Goal: Information Seeking & Learning: Learn about a topic

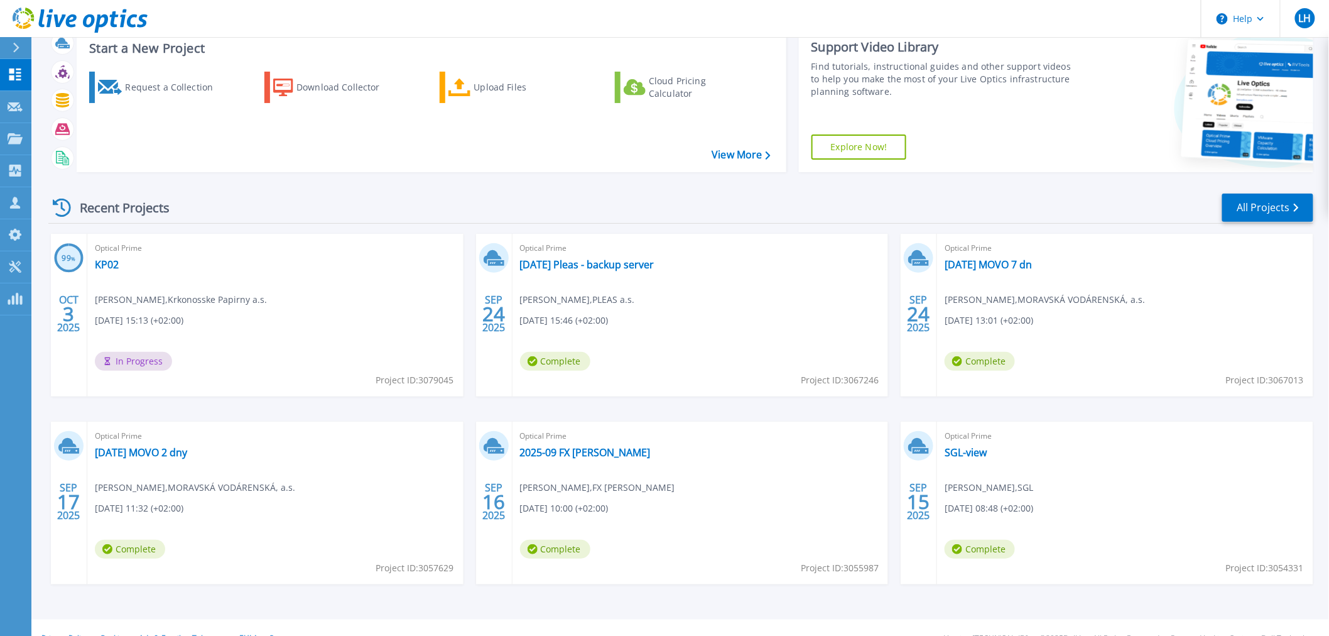
scroll to position [60, 0]
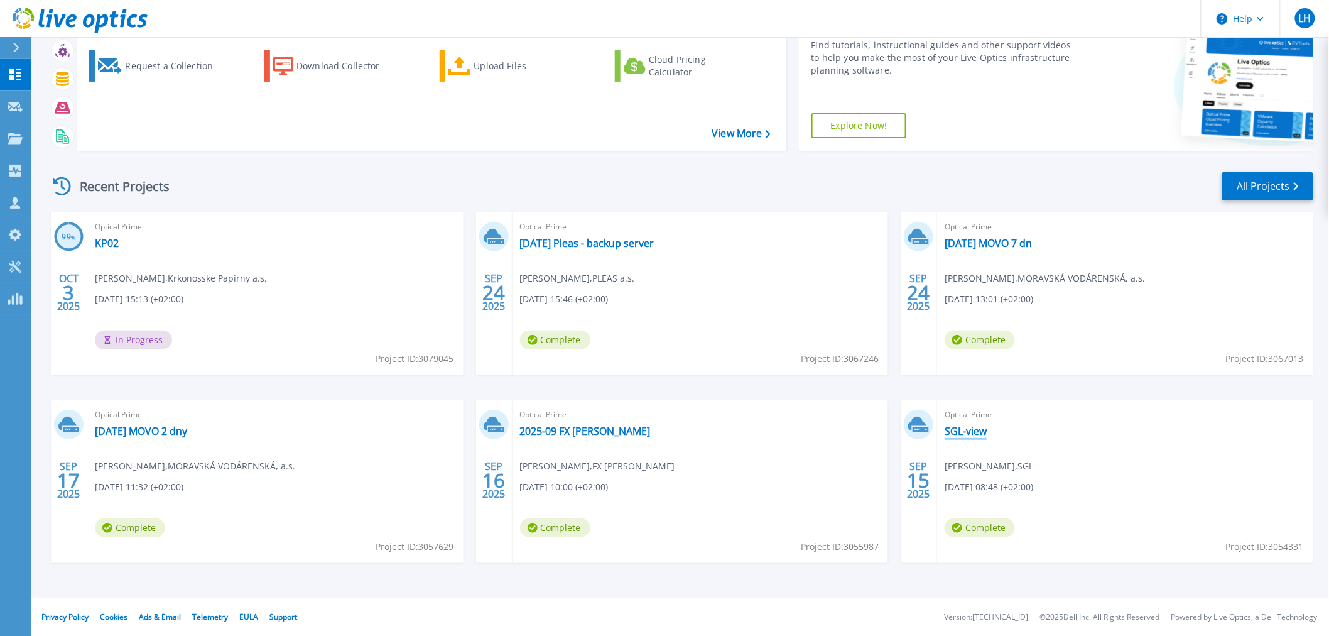
click at [975, 429] on link "SGL-view" at bounding box center [965, 431] width 42 height 13
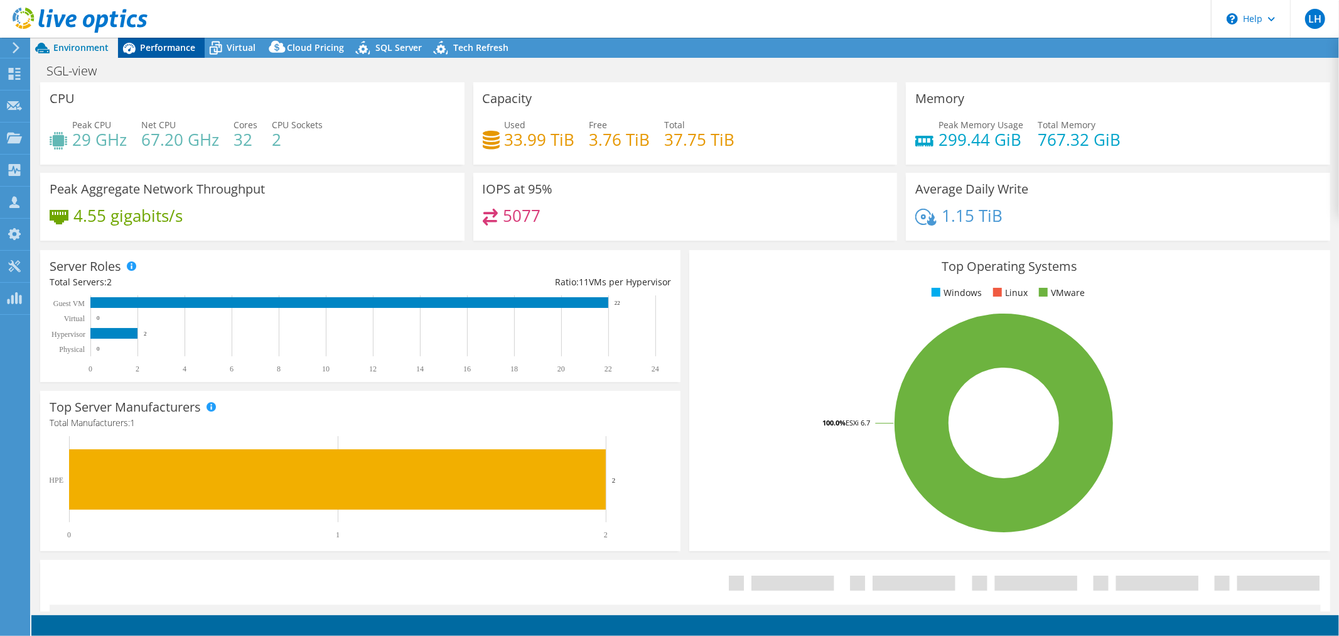
click at [175, 44] on span "Performance" at bounding box center [167, 47] width 55 height 12
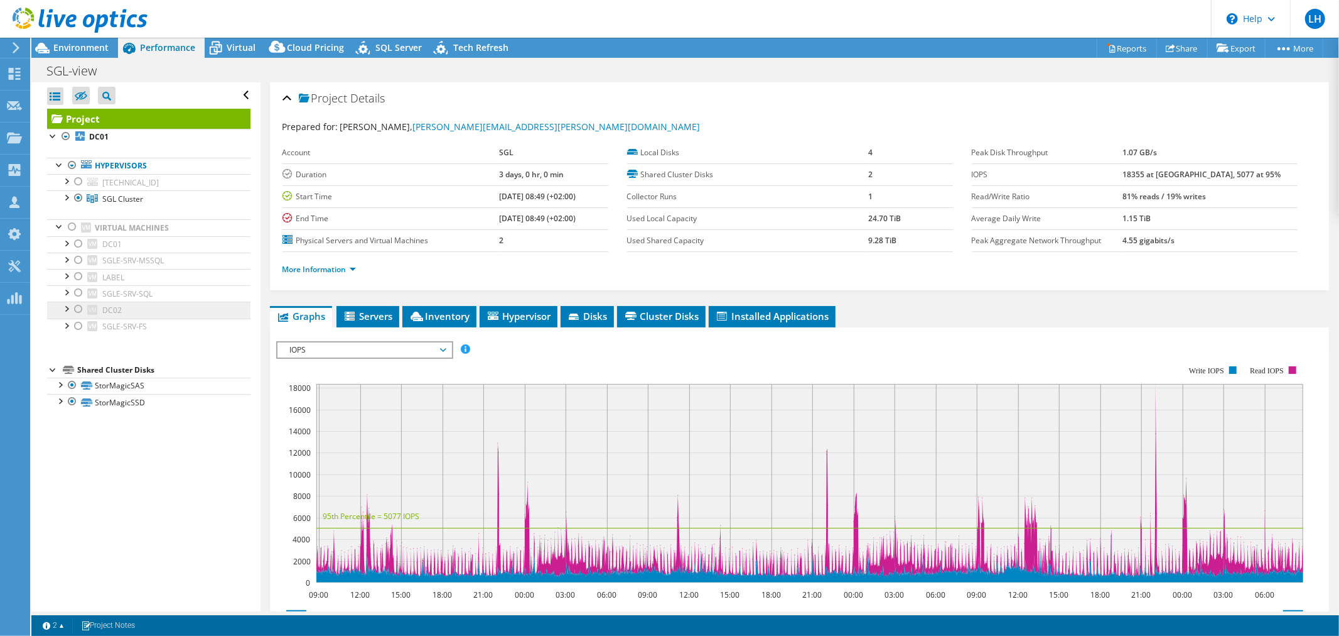
select select "USD"
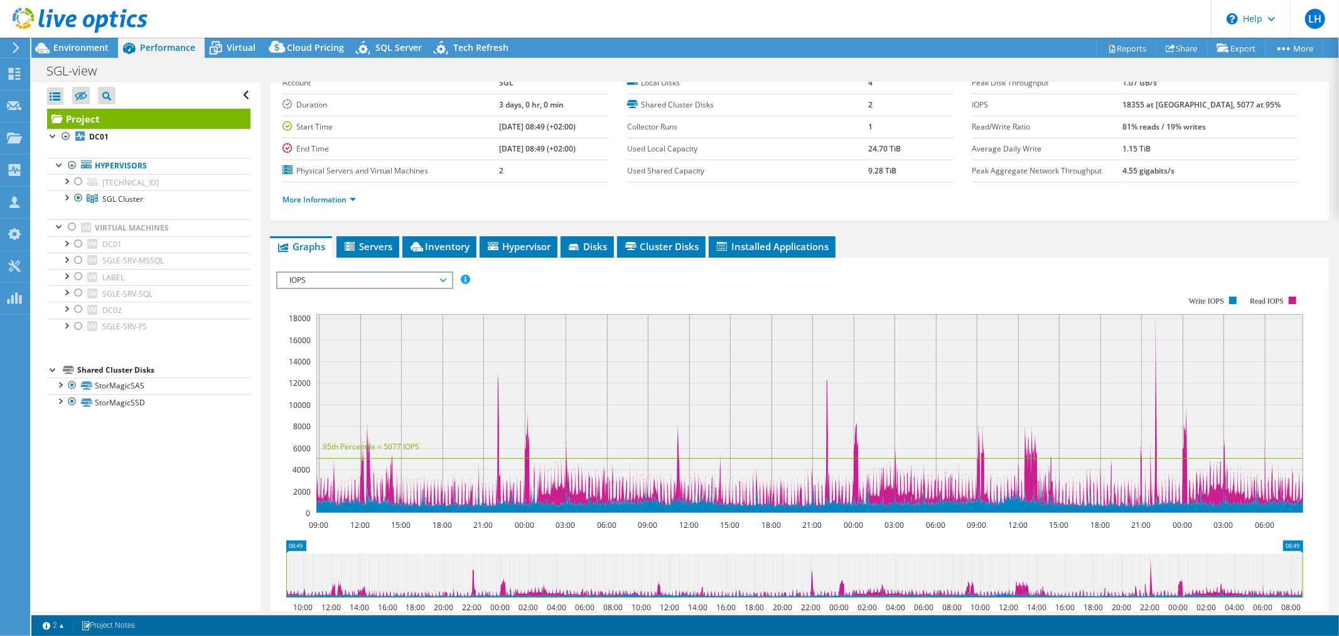
click at [445, 246] on span "Inventory" at bounding box center [440, 246] width 62 height 13
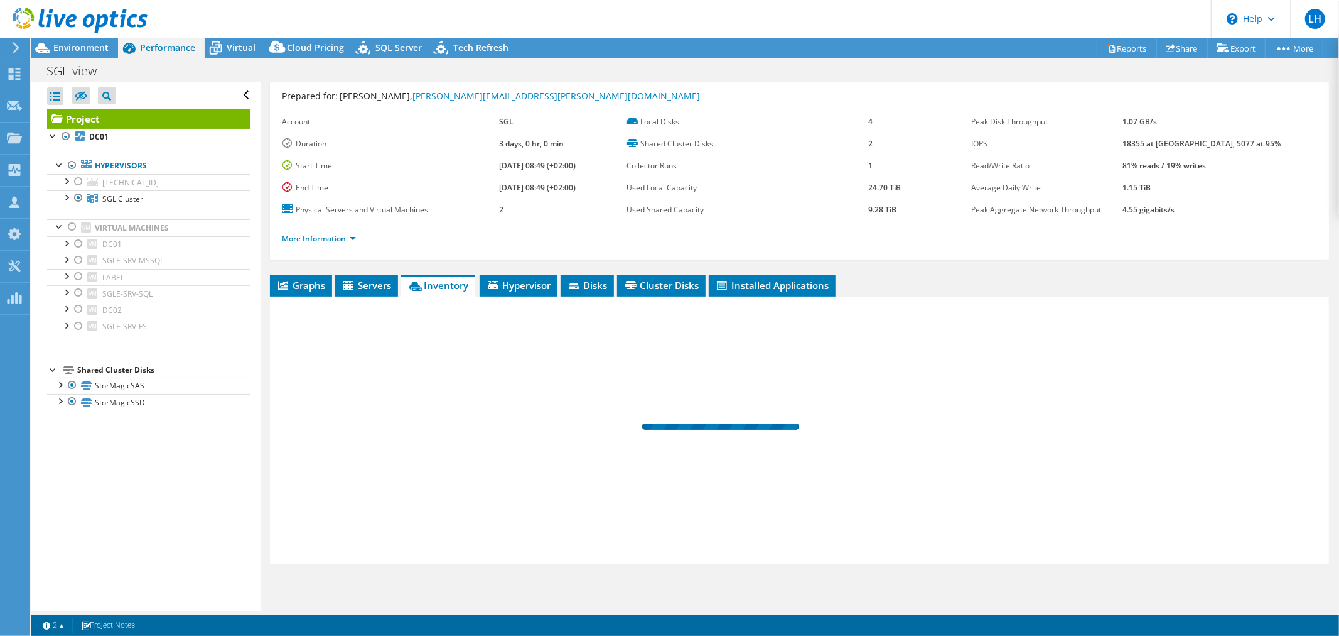
scroll to position [30, 0]
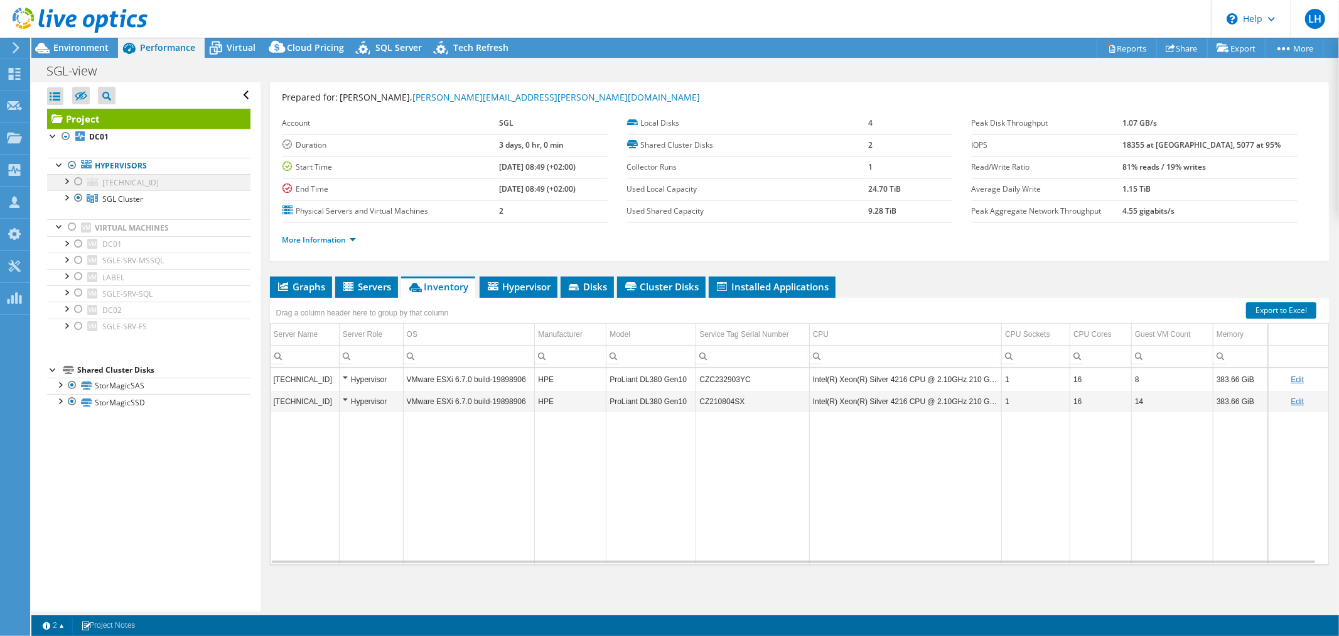
click at [78, 180] on div at bounding box center [78, 181] width 13 height 15
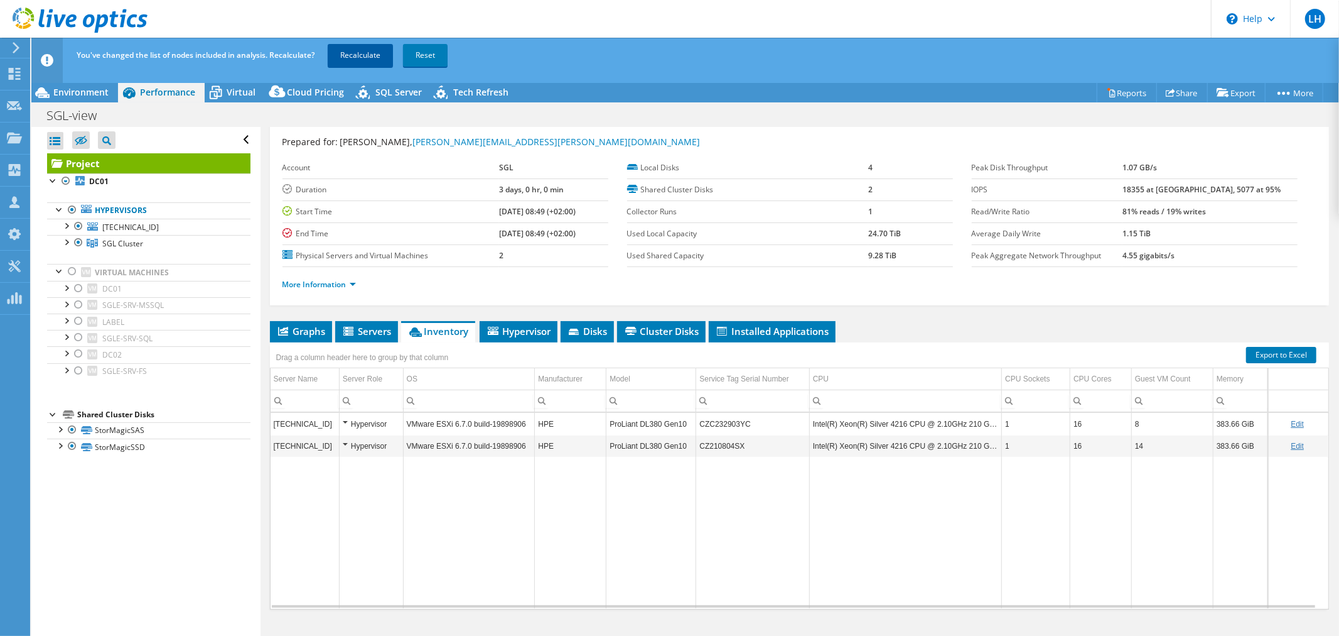
click at [365, 52] on link "Recalculate" at bounding box center [360, 55] width 65 height 23
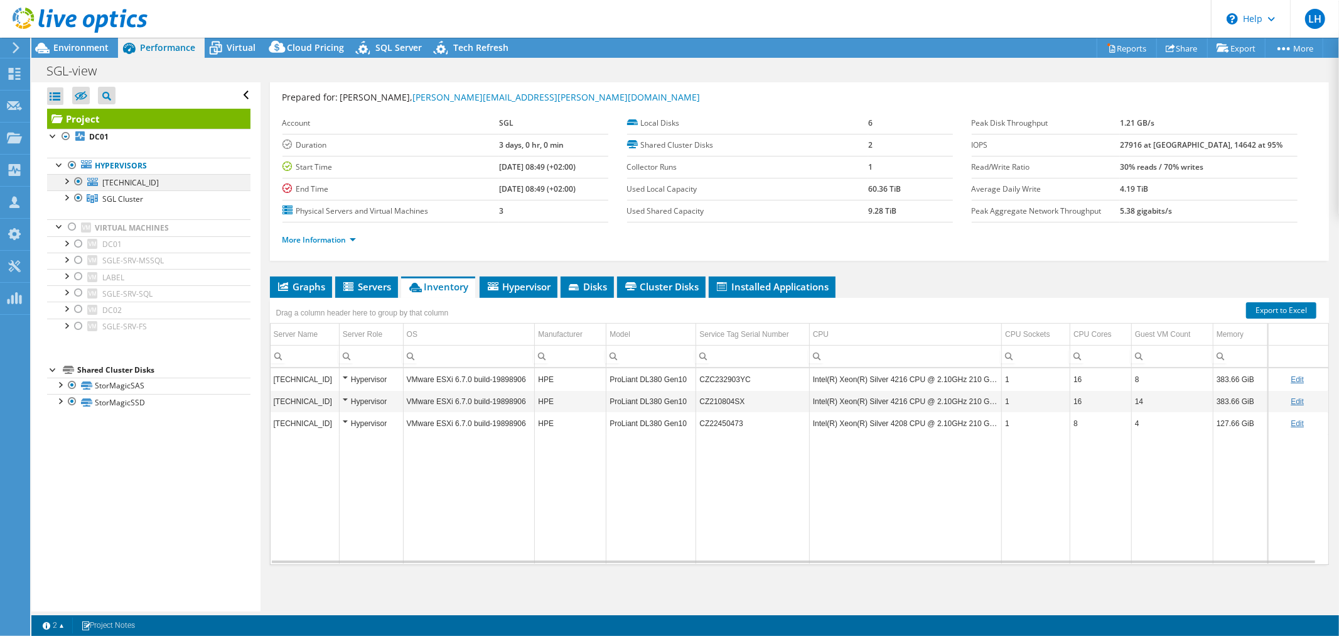
click at [78, 180] on div at bounding box center [78, 181] width 13 height 15
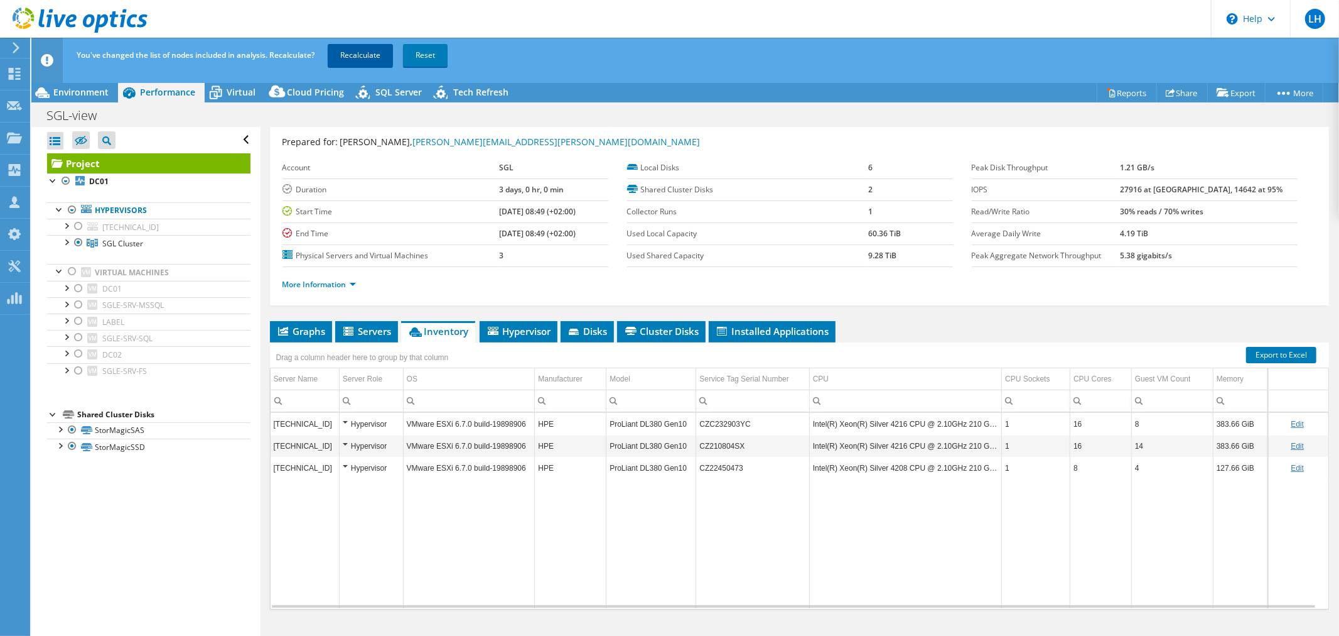
click at [373, 55] on link "Recalculate" at bounding box center [360, 55] width 65 height 23
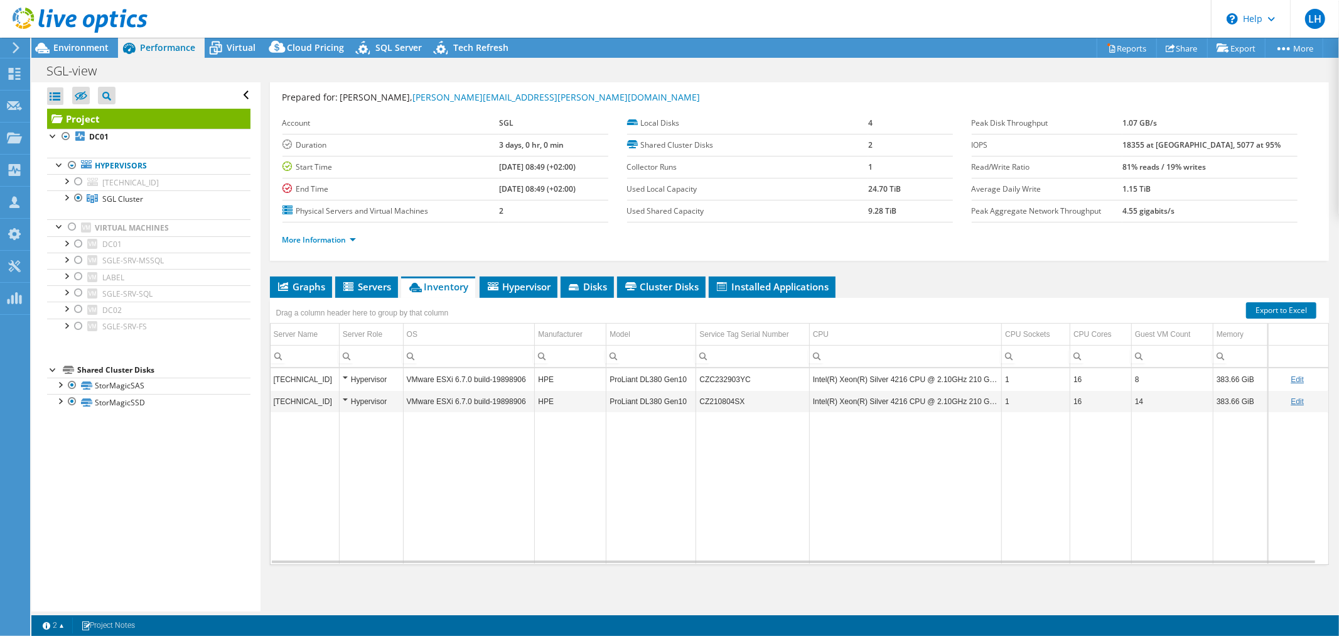
click at [484, 497] on td "Data grid" at bounding box center [469, 487] width 132 height 151
click at [1128, 46] on link "Reports" at bounding box center [1127, 47] width 60 height 19
click at [65, 134] on div at bounding box center [66, 136] width 13 height 15
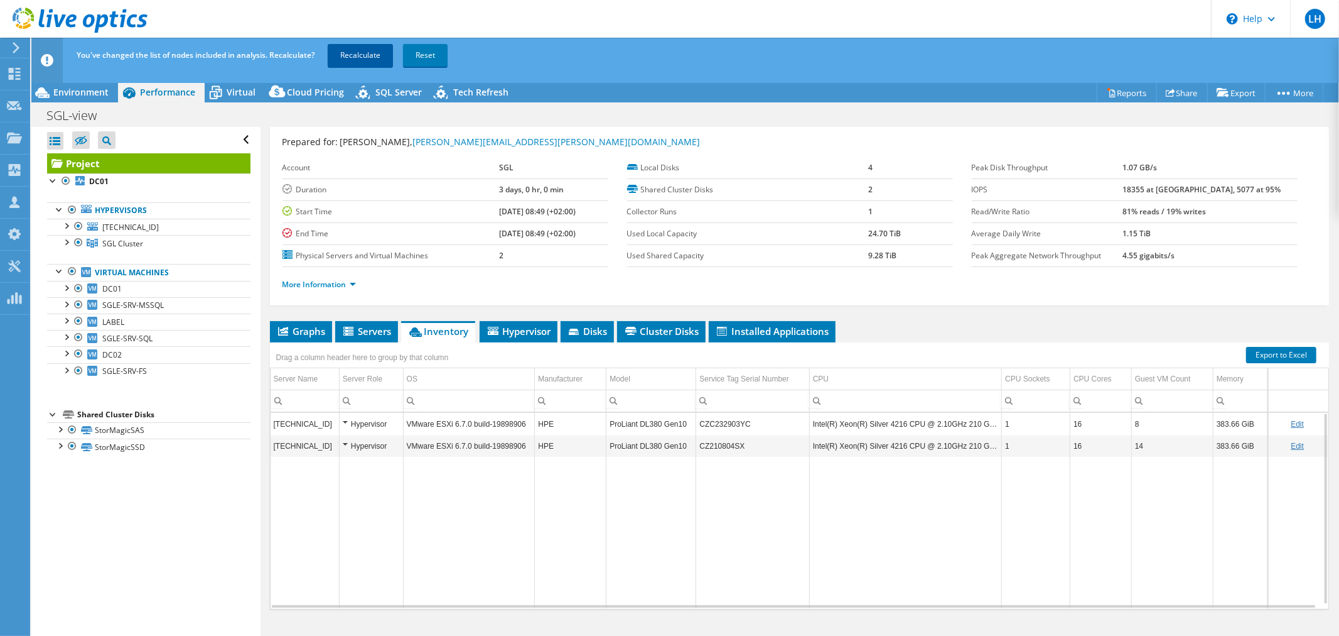
click at [364, 50] on link "Recalculate" at bounding box center [360, 55] width 65 height 23
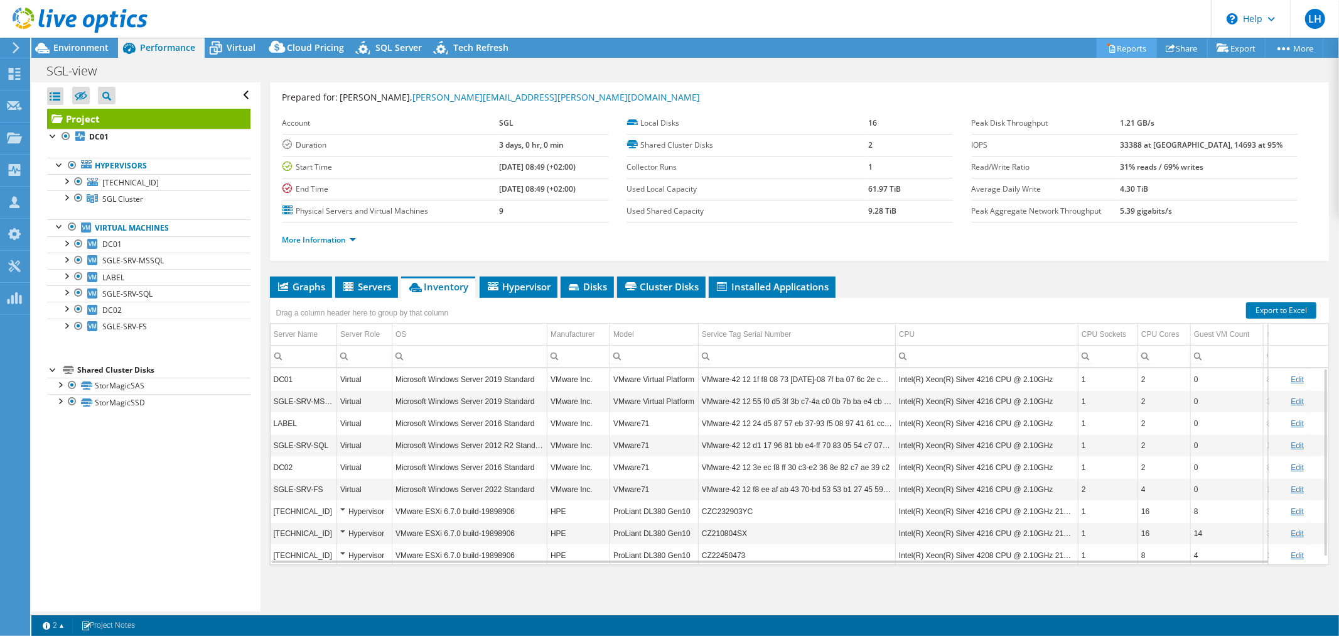
click at [1130, 48] on link "Reports" at bounding box center [1127, 47] width 60 height 19
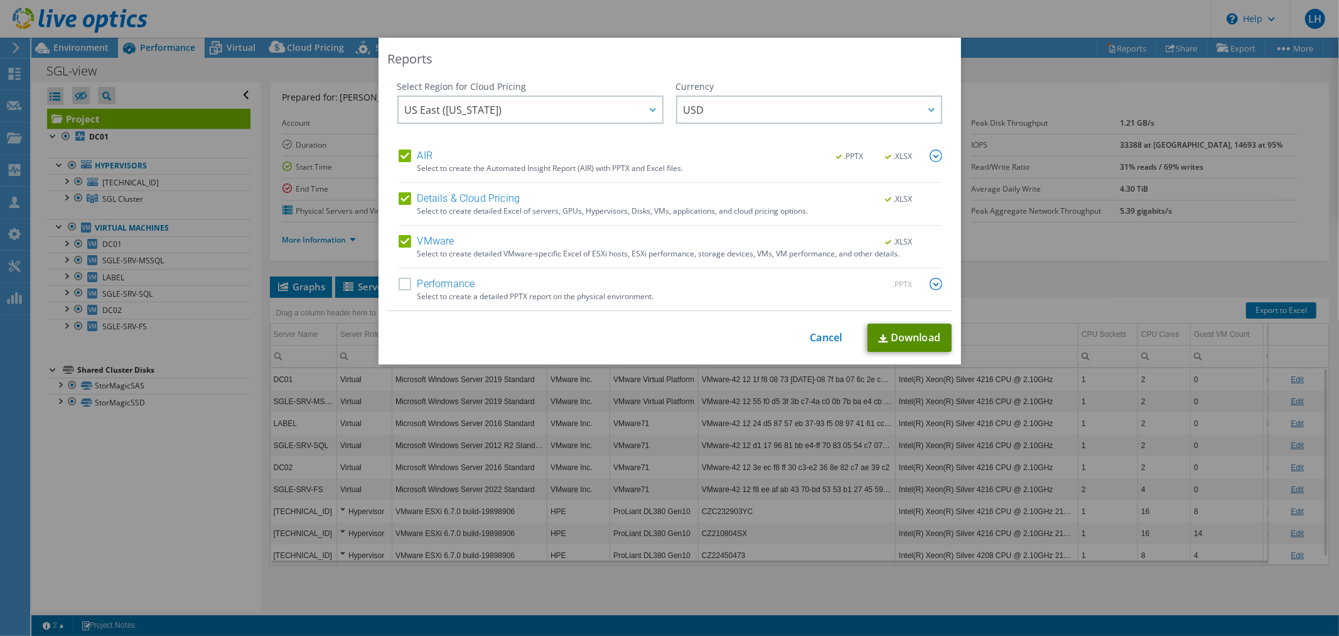
click at [909, 335] on link "Download" at bounding box center [910, 337] width 84 height 28
click at [821, 336] on link "Cancel" at bounding box center [827, 338] width 32 height 12
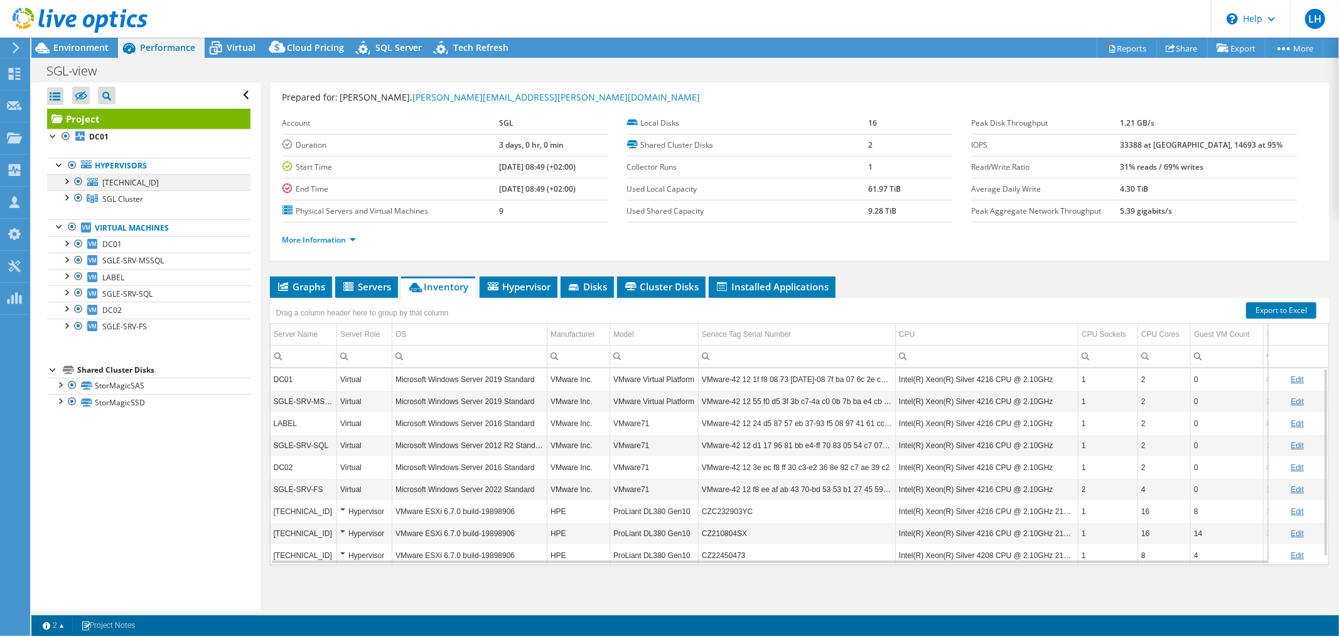
click at [77, 181] on div at bounding box center [78, 181] width 13 height 15
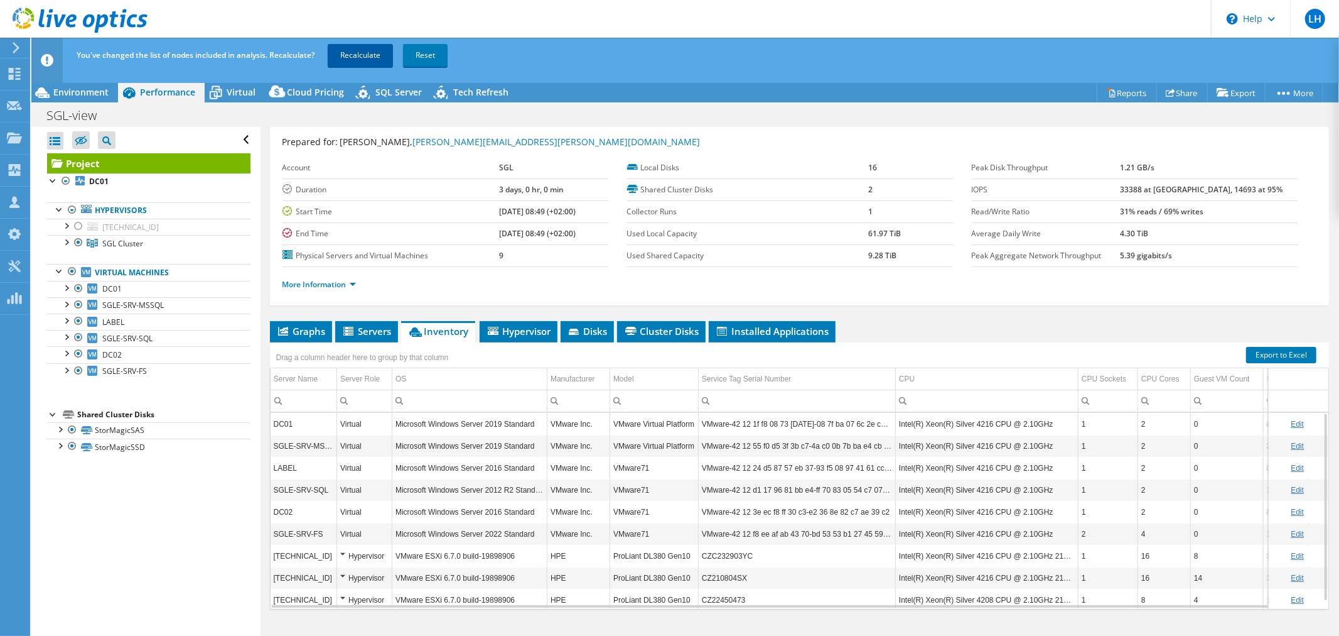
click at [361, 52] on link "Recalculate" at bounding box center [360, 55] width 65 height 23
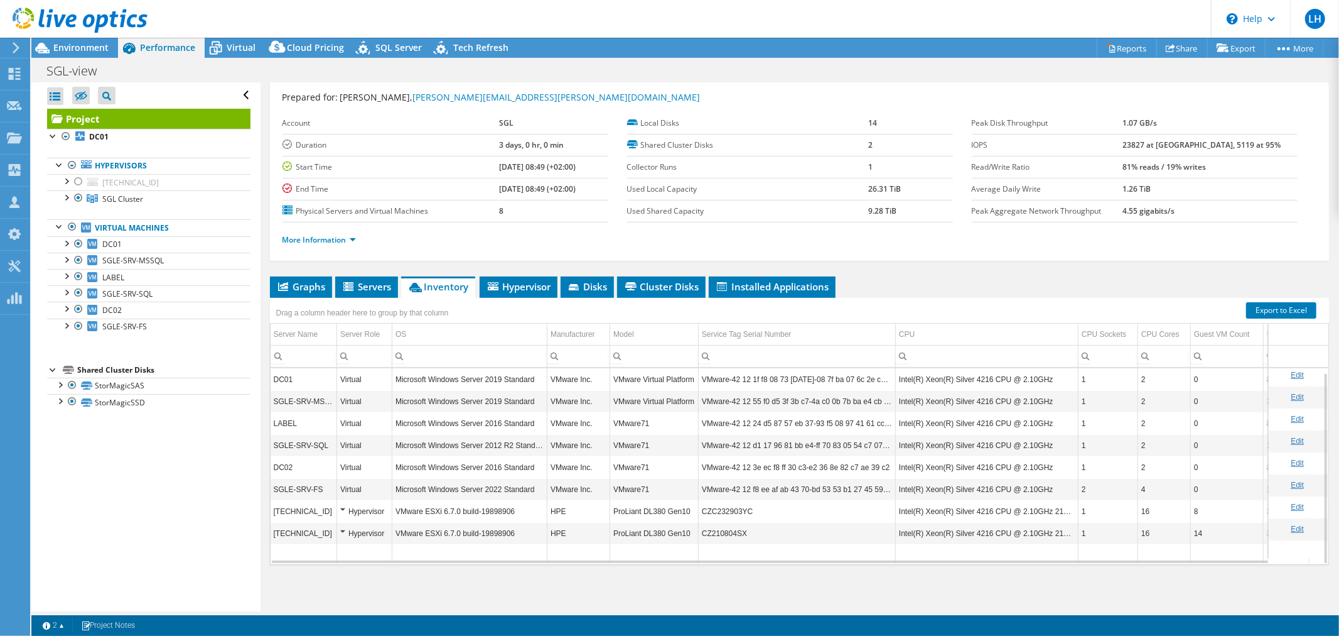
scroll to position [4, 0]
click at [72, 228] on div at bounding box center [72, 226] width 13 height 15
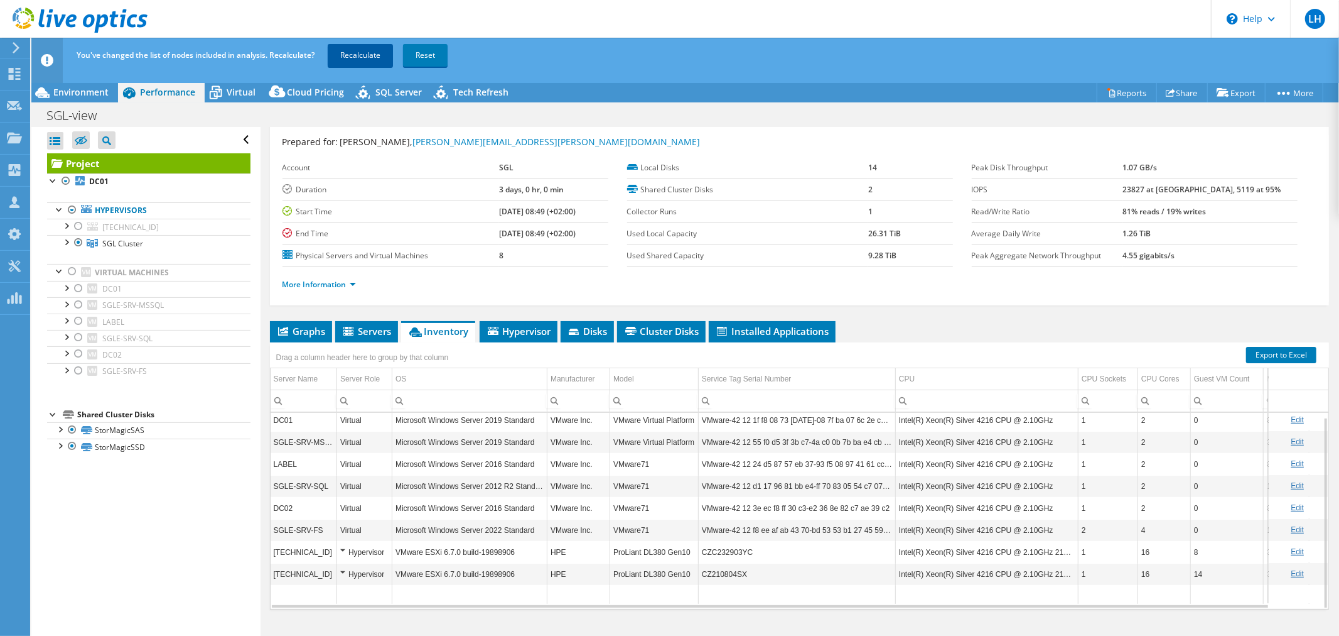
click at [362, 53] on link "Recalculate" at bounding box center [360, 55] width 65 height 23
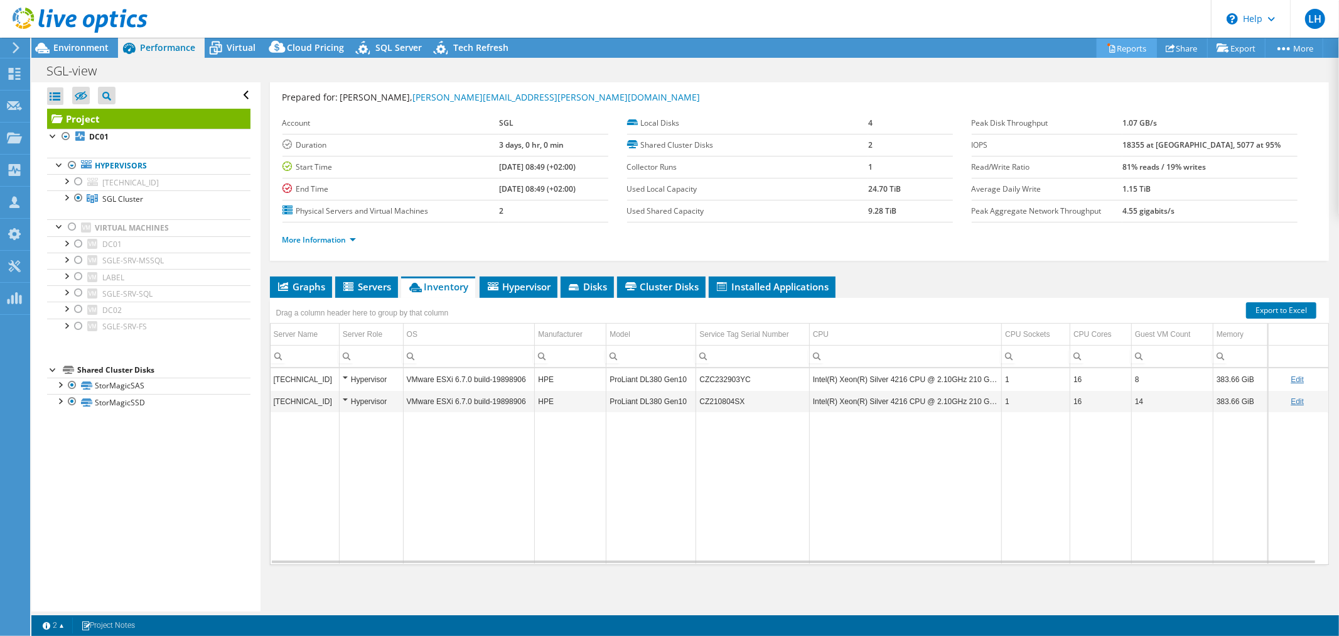
click at [1141, 45] on link "Reports" at bounding box center [1127, 47] width 60 height 19
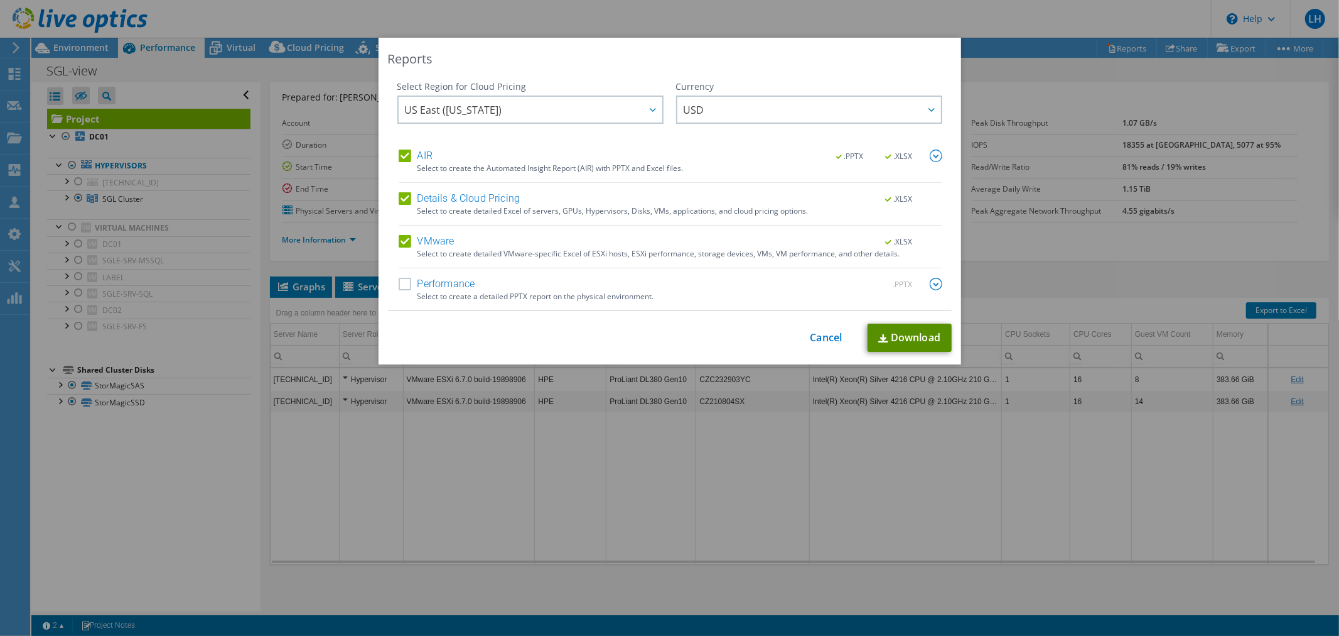
click at [908, 337] on link "Download" at bounding box center [910, 337] width 84 height 28
click at [818, 337] on link "Cancel" at bounding box center [827, 338] width 32 height 12
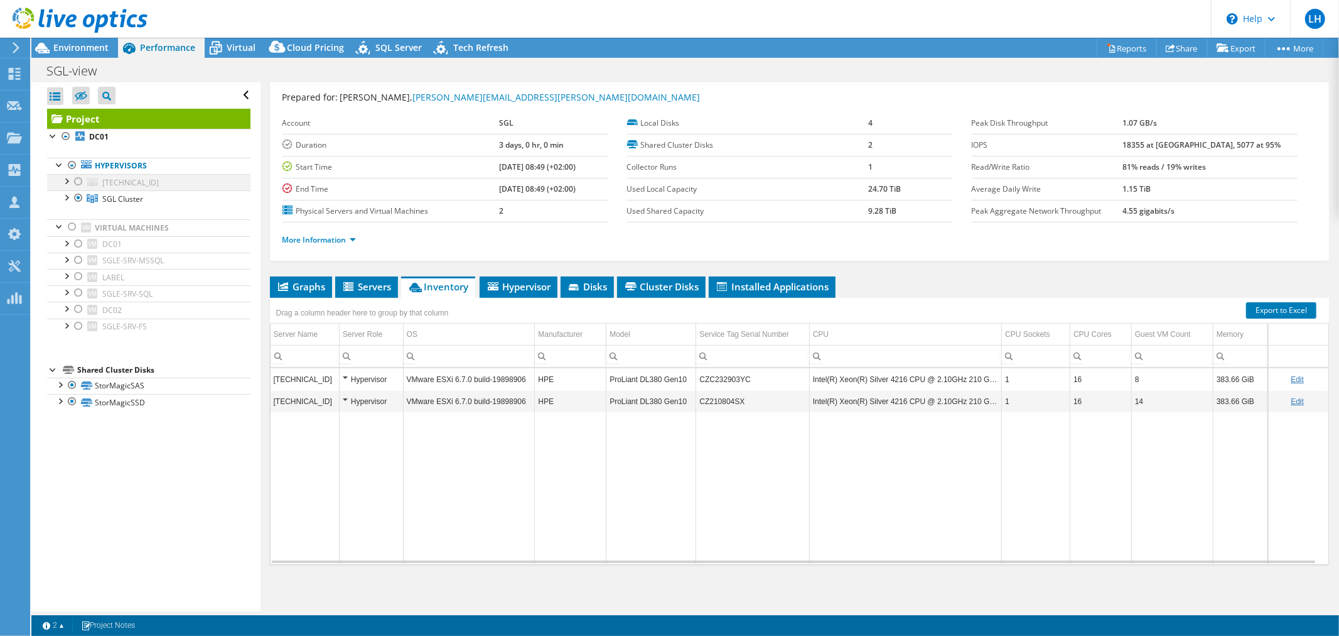
click at [77, 180] on div at bounding box center [78, 181] width 13 height 15
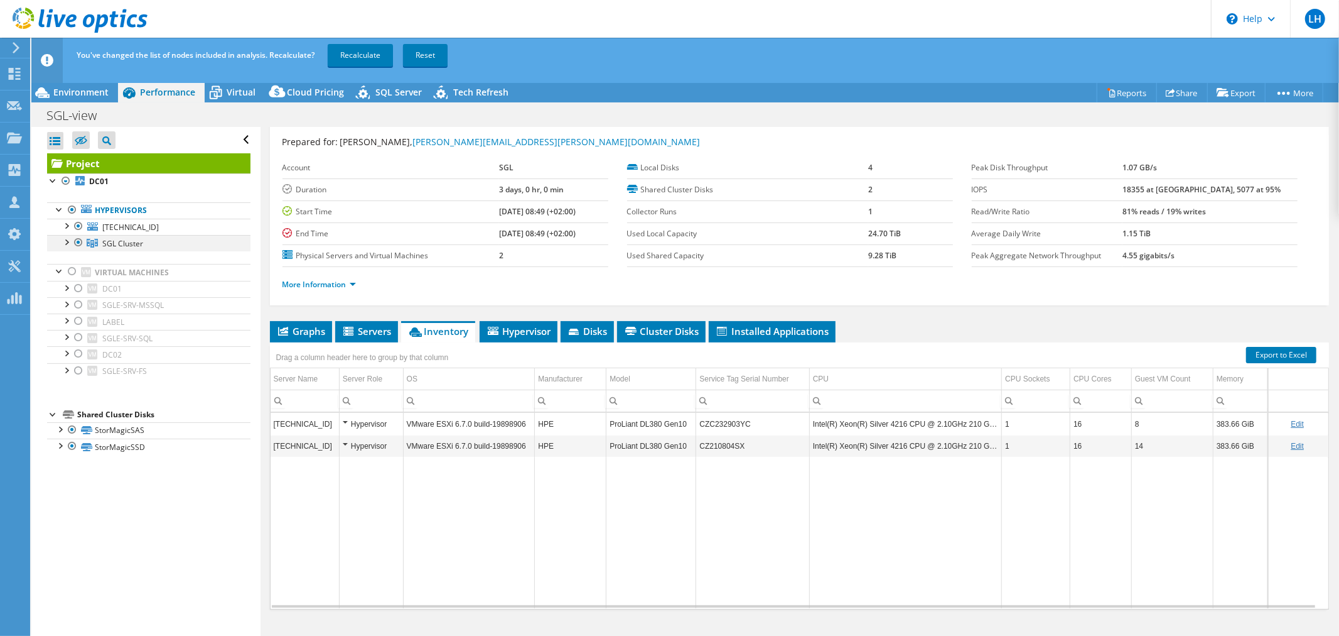
click at [79, 243] on div at bounding box center [78, 242] width 13 height 15
click at [365, 55] on link "Recalculate" at bounding box center [360, 55] width 65 height 23
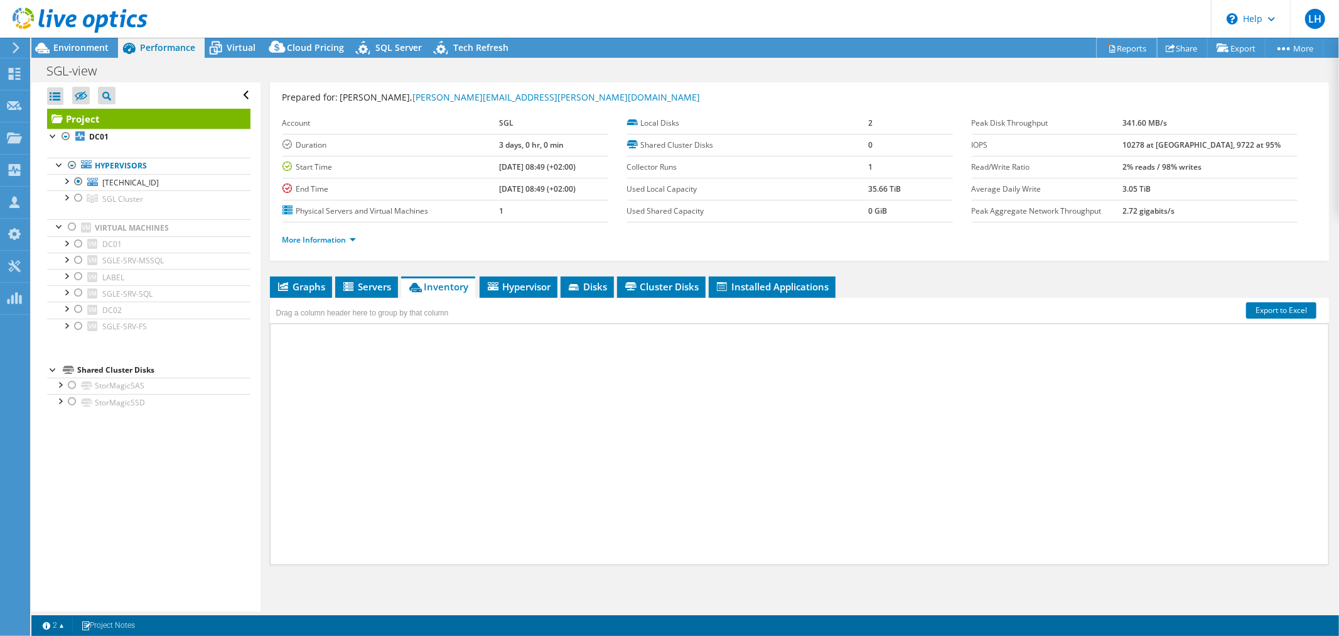
click at [1137, 40] on link "Reports" at bounding box center [1127, 47] width 60 height 19
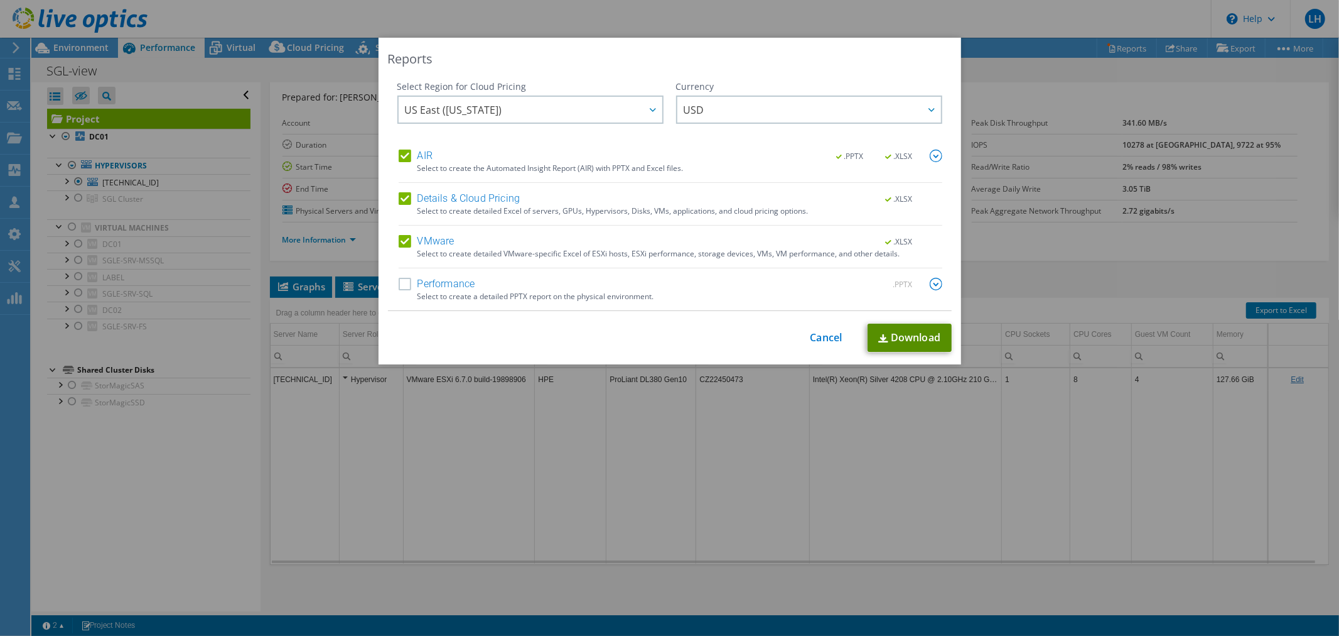
click at [912, 337] on link "Download" at bounding box center [910, 337] width 84 height 28
click at [816, 336] on link "Cancel" at bounding box center [827, 338] width 32 height 12
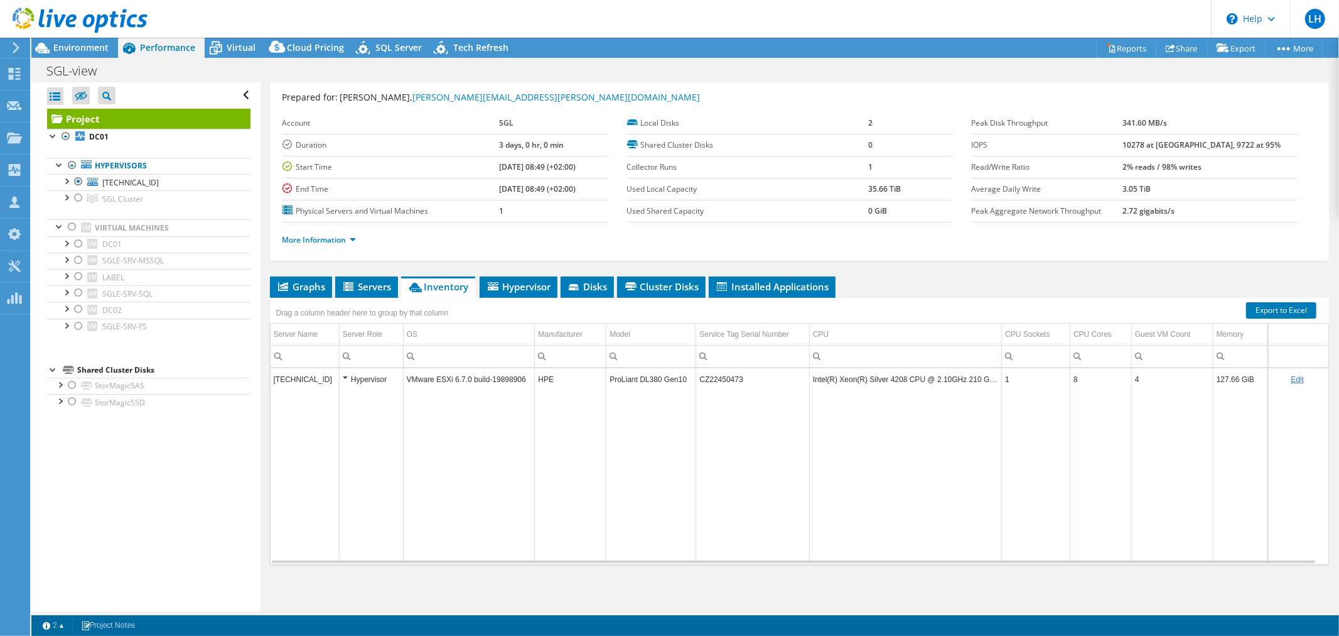
click at [873, 449] on td "Data grid" at bounding box center [905, 476] width 192 height 173
click at [291, 285] on span "Graphs" at bounding box center [301, 286] width 50 height 13
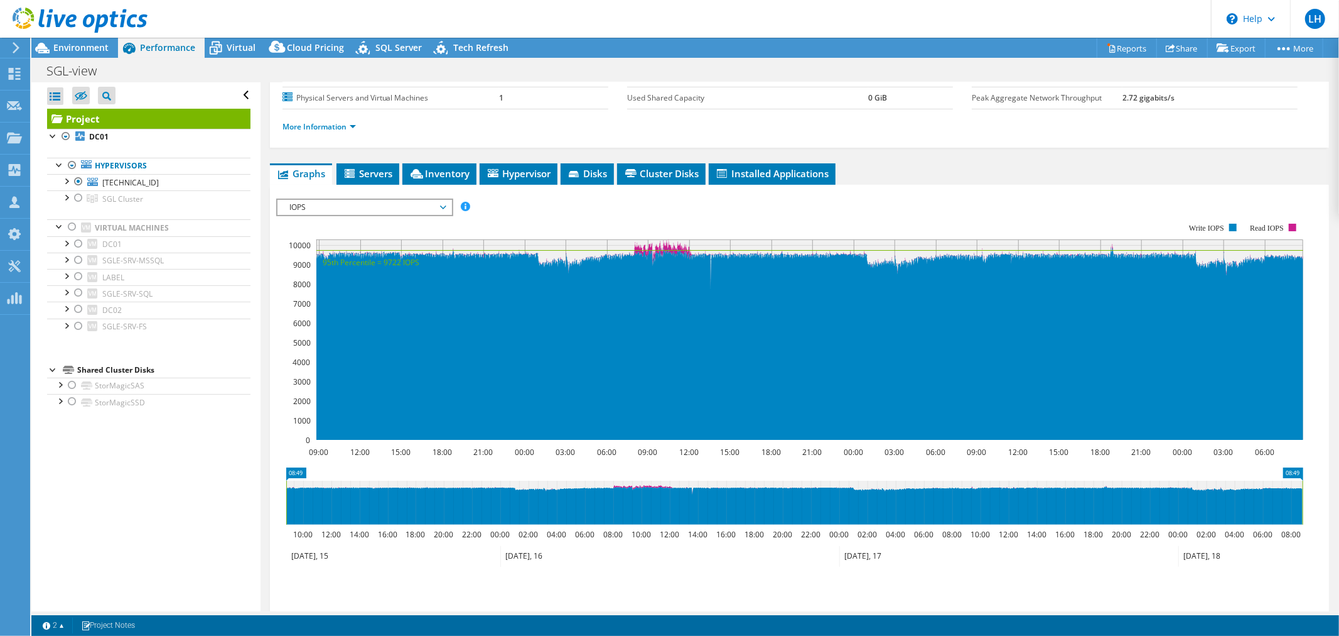
scroll to position [242, 0]
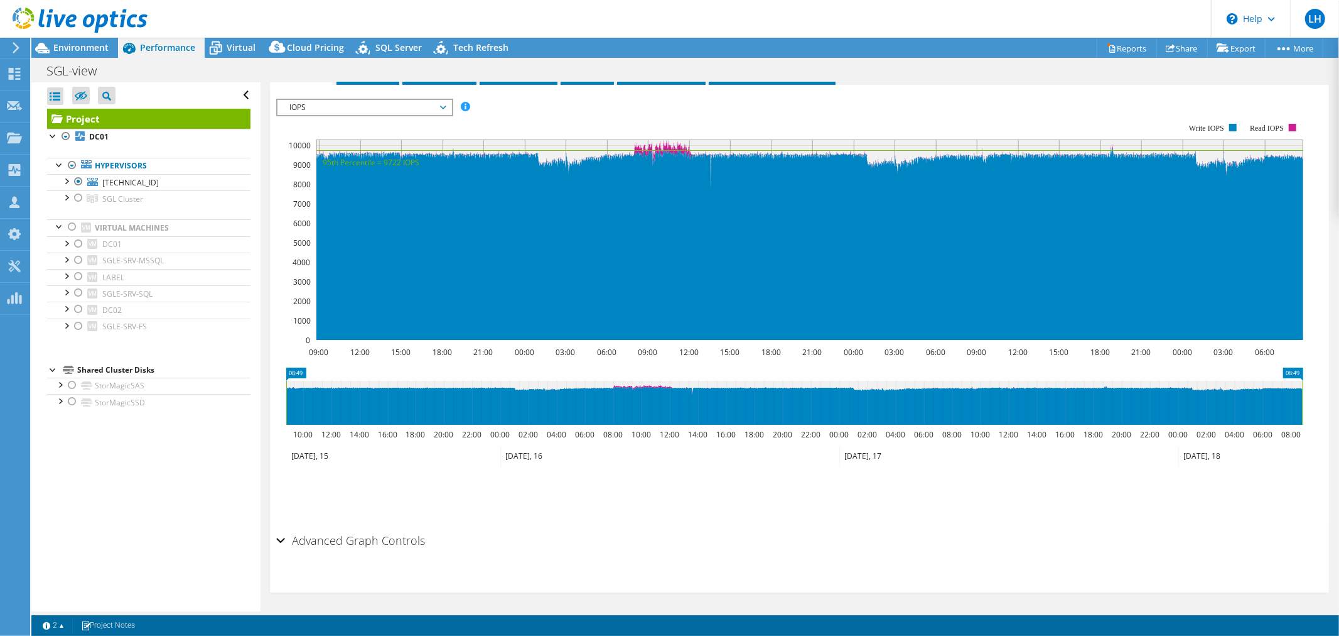
click at [442, 104] on span "IOPS" at bounding box center [364, 107] width 161 height 15
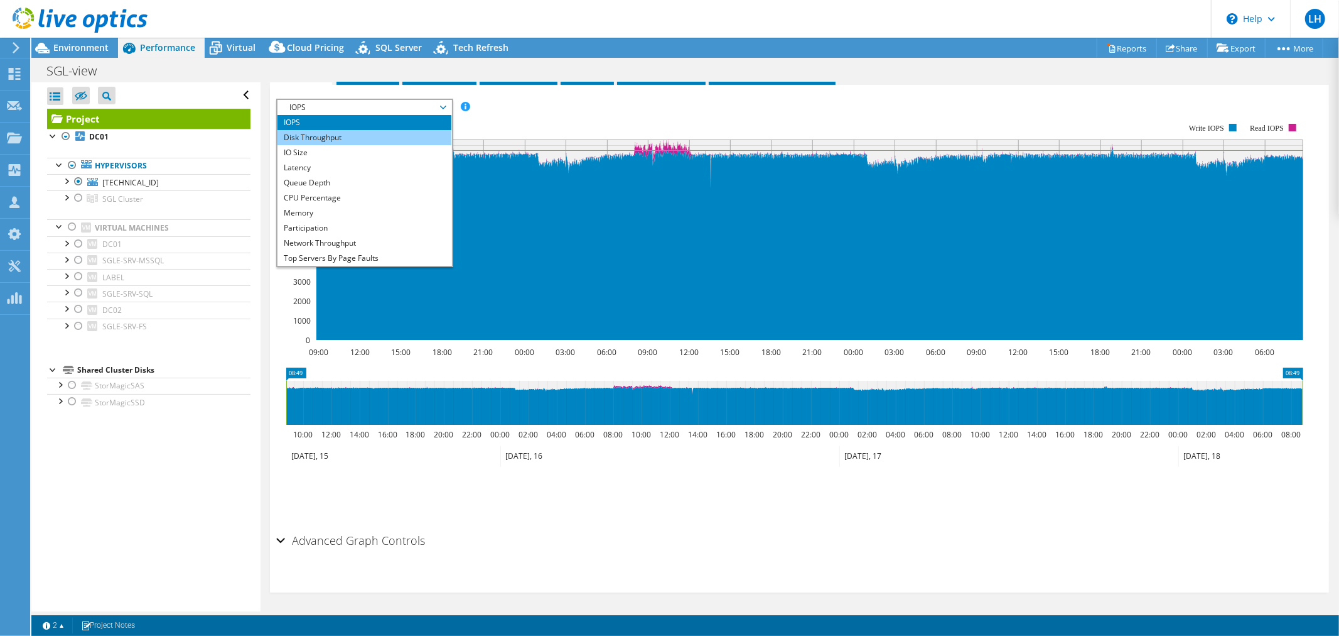
click at [390, 135] on li "Disk Throughput" at bounding box center [365, 137] width 174 height 15
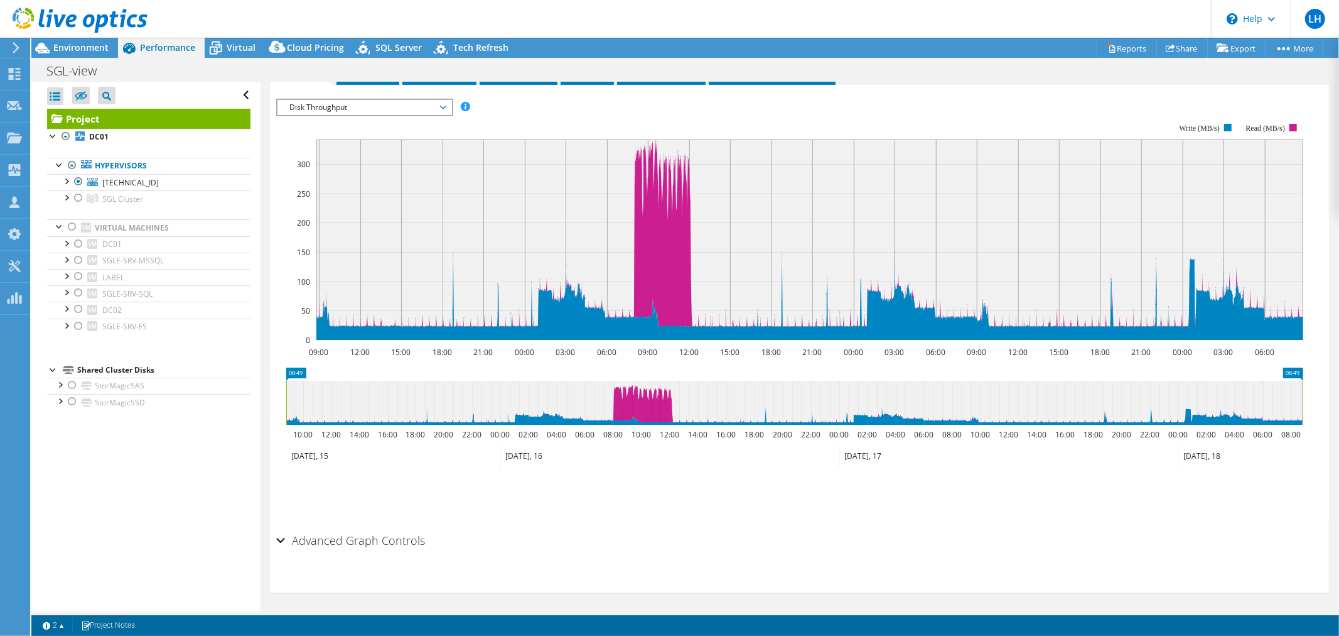
click at [443, 102] on span "Disk Throughput" at bounding box center [364, 107] width 161 height 15
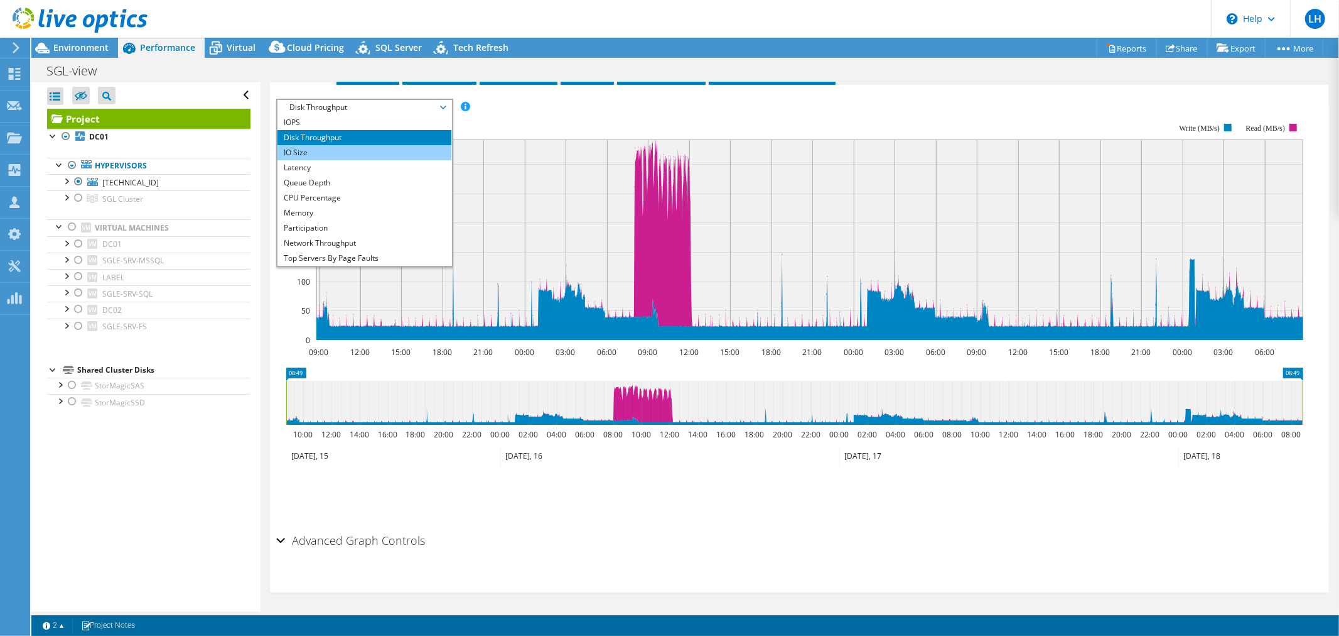
click at [376, 153] on li "IO Size" at bounding box center [365, 152] width 174 height 15
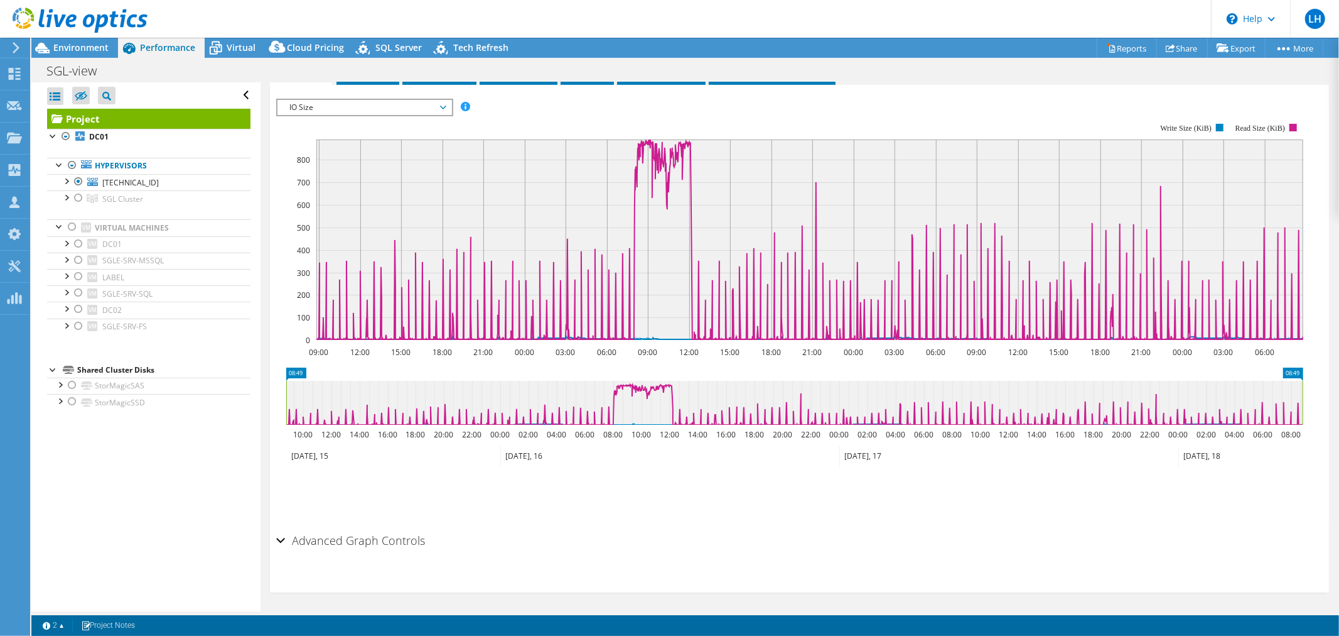
click at [441, 102] on span "IO Size" at bounding box center [364, 107] width 161 height 15
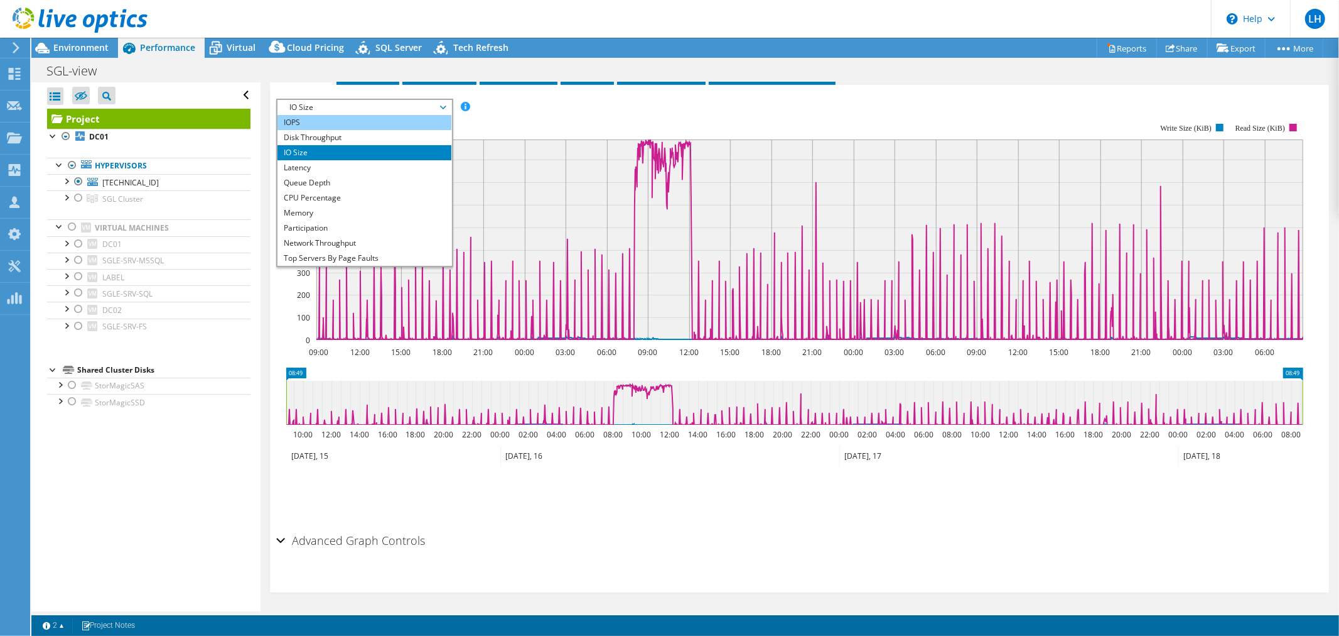
click at [389, 116] on li "IOPS" at bounding box center [365, 122] width 174 height 15
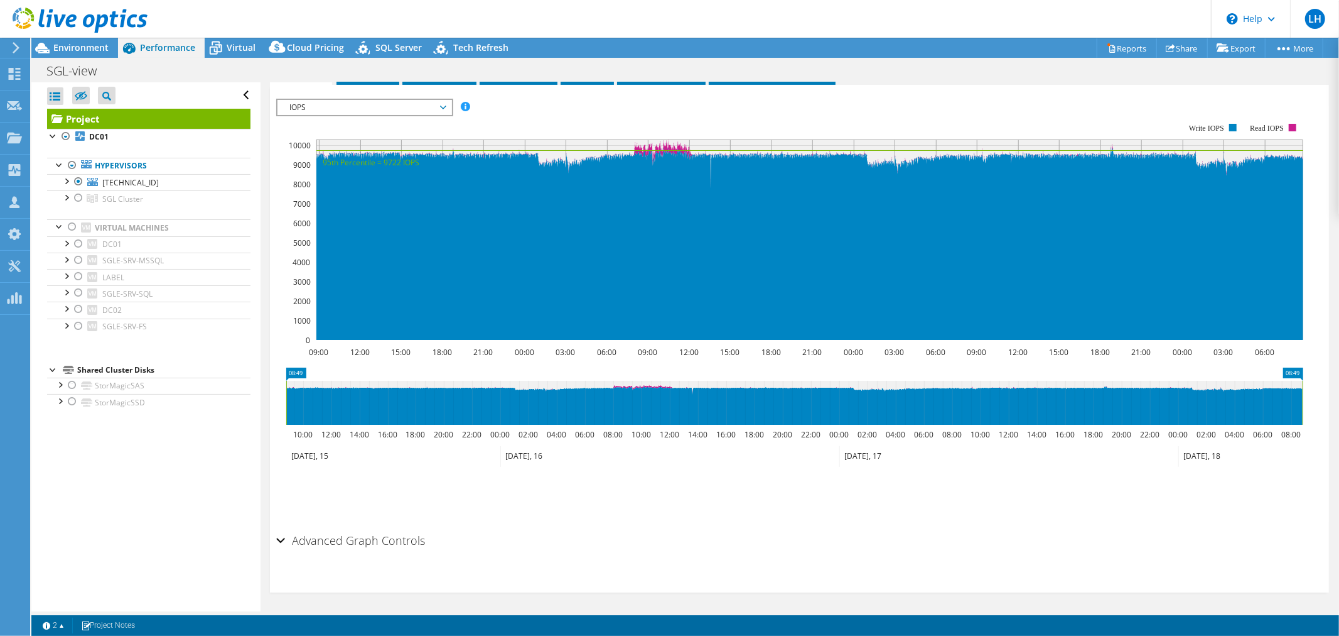
click at [443, 104] on span "IOPS" at bounding box center [364, 107] width 161 height 15
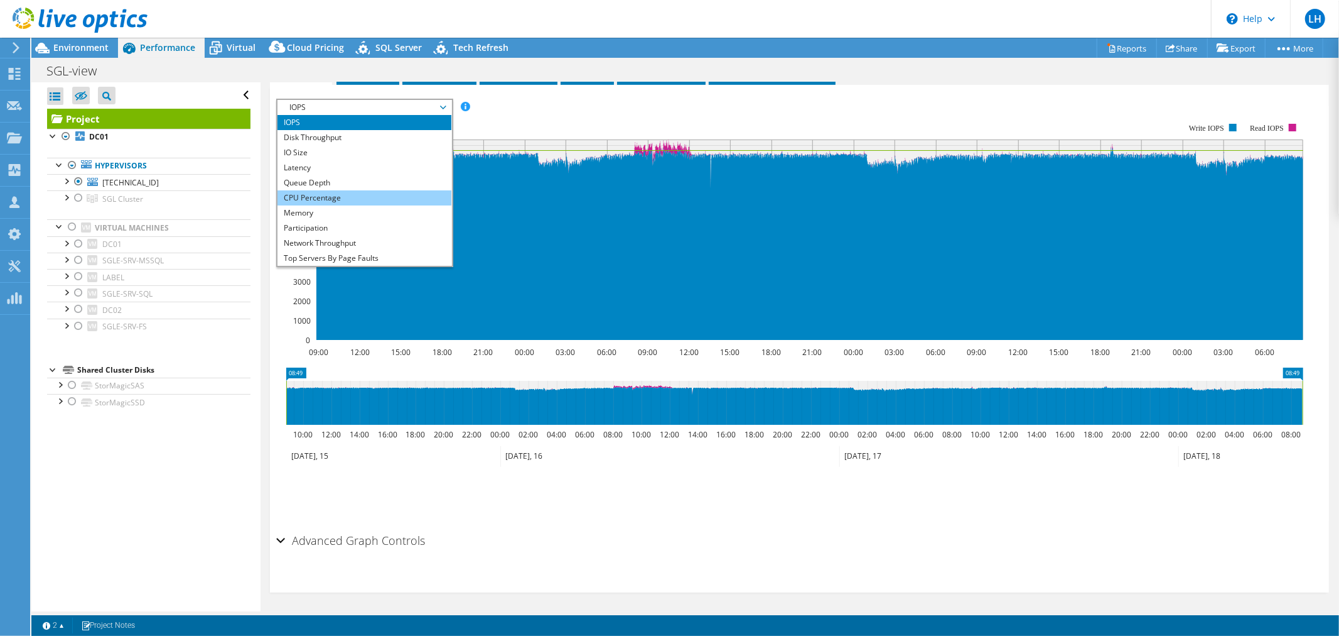
click at [342, 193] on li "CPU Percentage" at bounding box center [365, 197] width 174 height 15
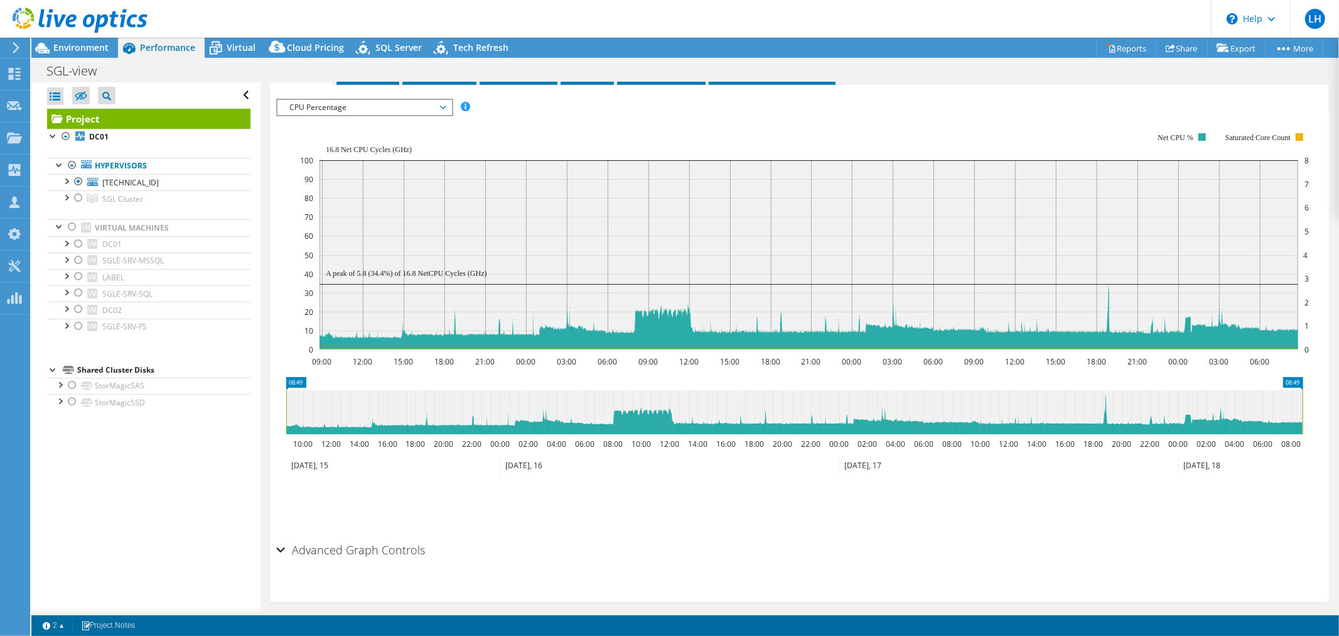
click at [447, 108] on span "CPU Percentage" at bounding box center [365, 107] width 174 height 15
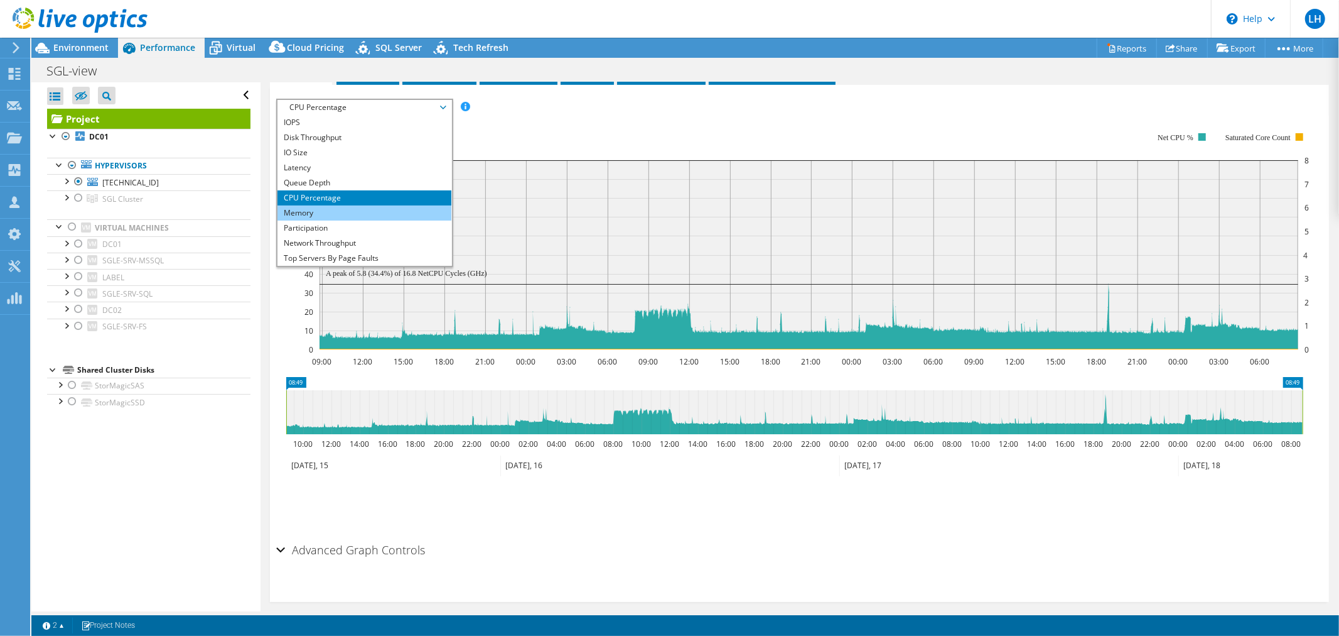
click at [330, 205] on li "Memory" at bounding box center [365, 212] width 174 height 15
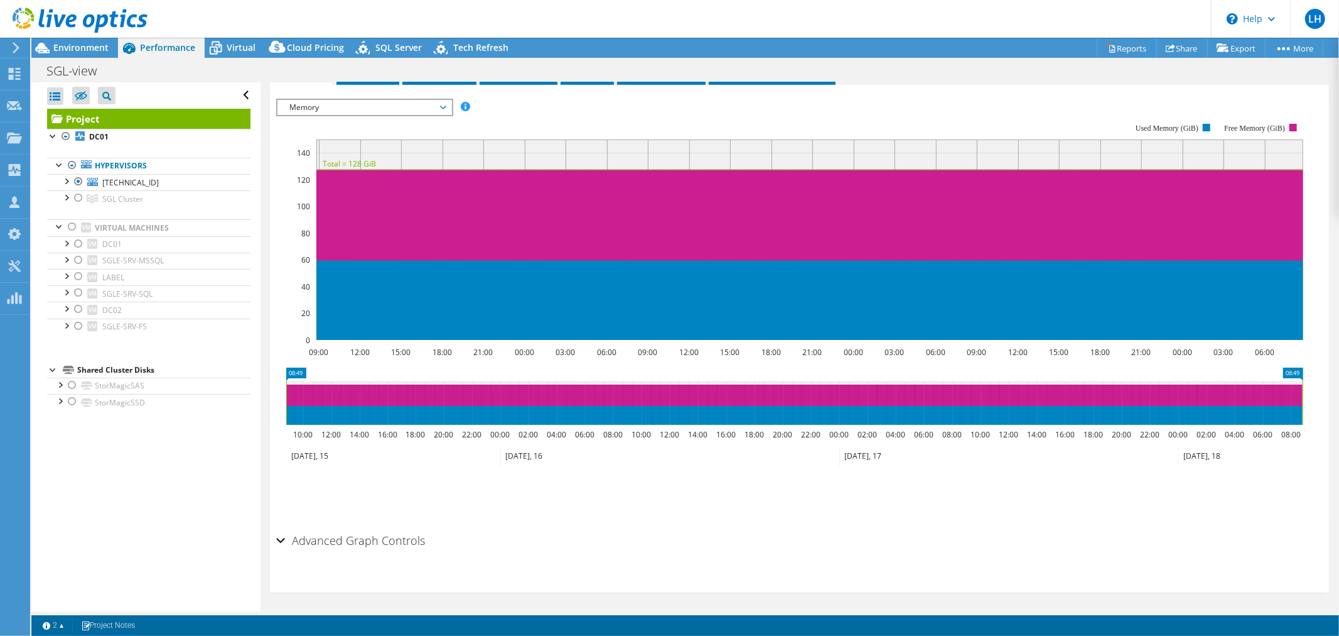
click at [442, 104] on span "Memory" at bounding box center [364, 107] width 161 height 15
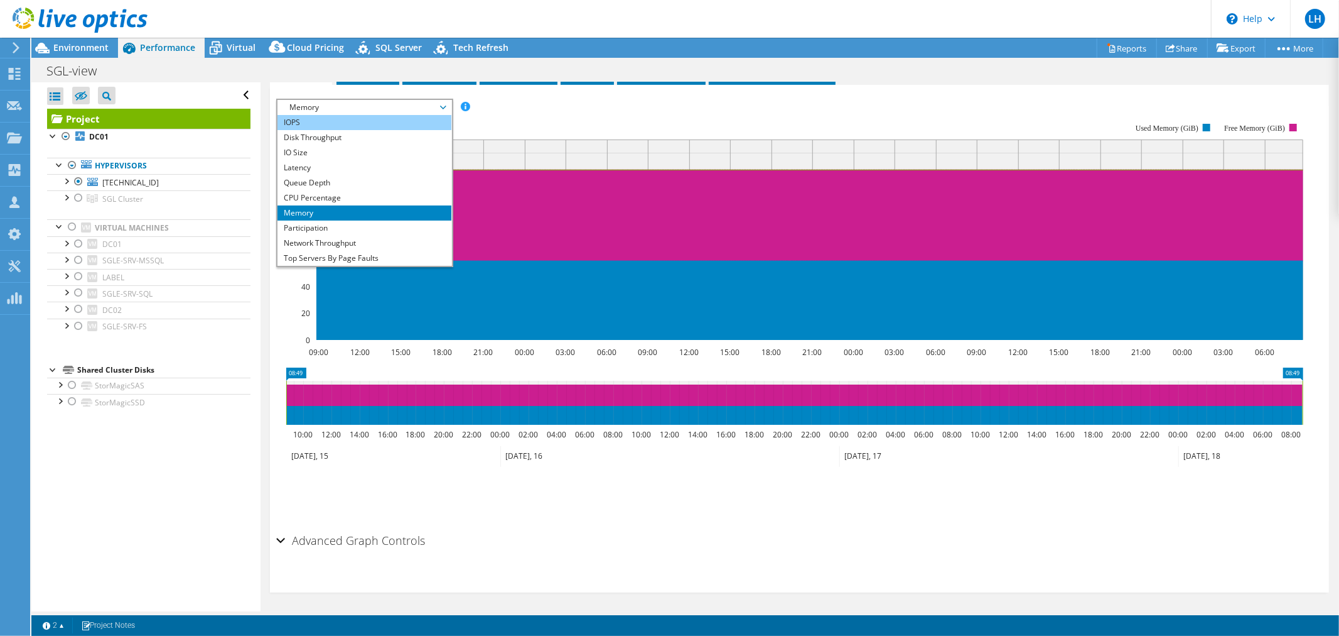
click at [344, 121] on li "IOPS" at bounding box center [365, 122] width 174 height 15
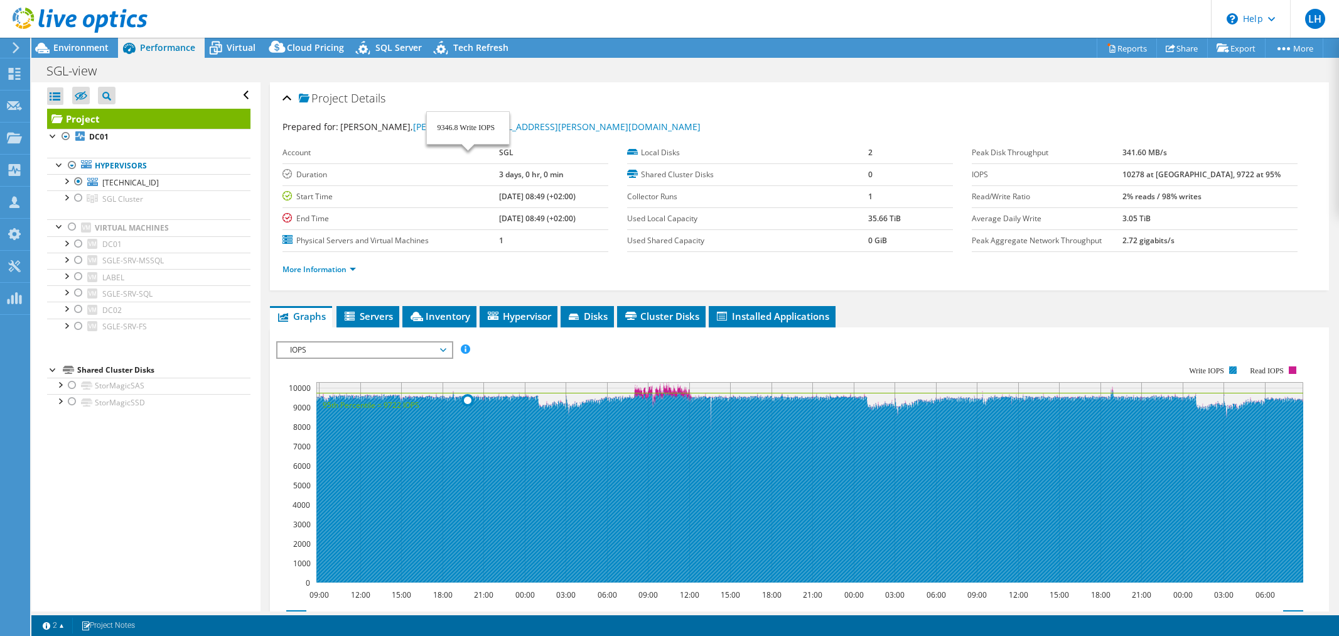
select select "USD"
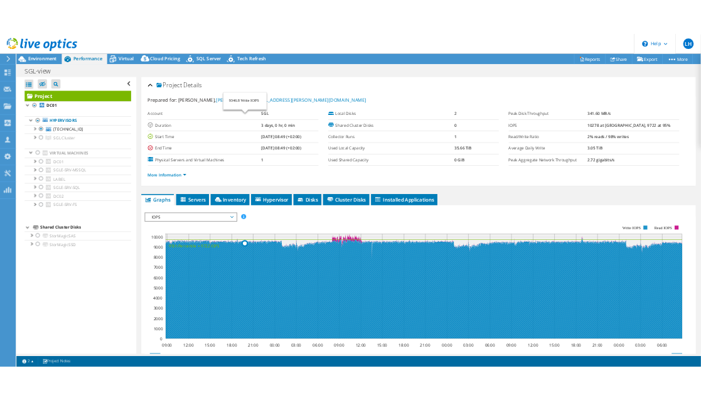
scroll to position [242, 0]
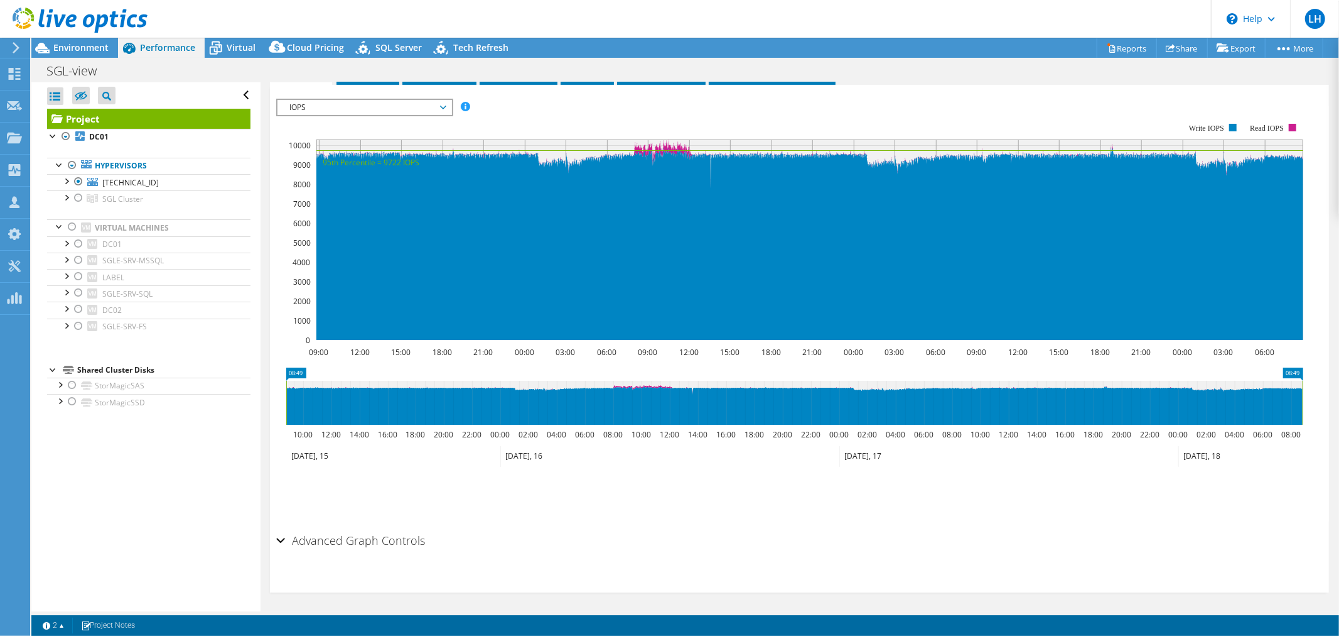
click at [459, 499] on ul "Save Zoom" at bounding box center [796, 493] width 1041 height 36
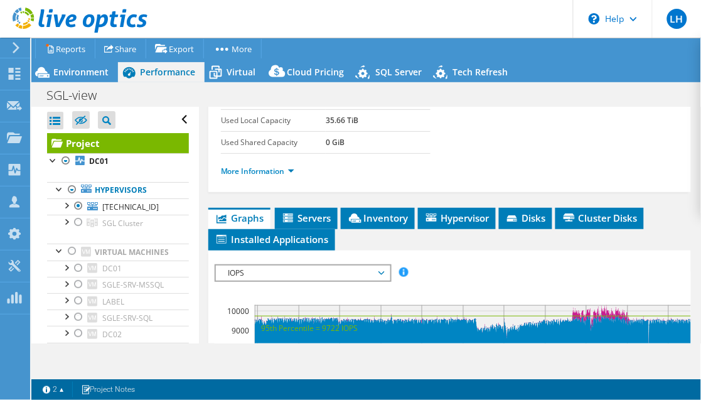
scroll to position [362, 0]
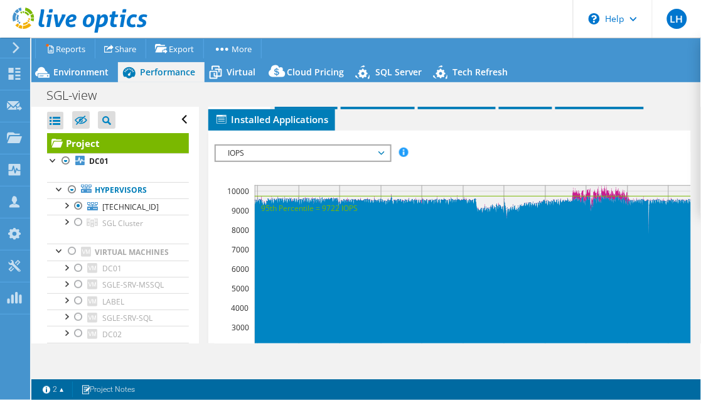
drag, startPoint x: 657, startPoint y: 360, endPoint x: 217, endPoint y: 182, distance: 474.7
click at [506, 400] on html "LH Channel Partner Ladislav Helcl ladislav.helcl@rexonix.cz REXONIX My Profile …" at bounding box center [350, 200] width 701 height 400
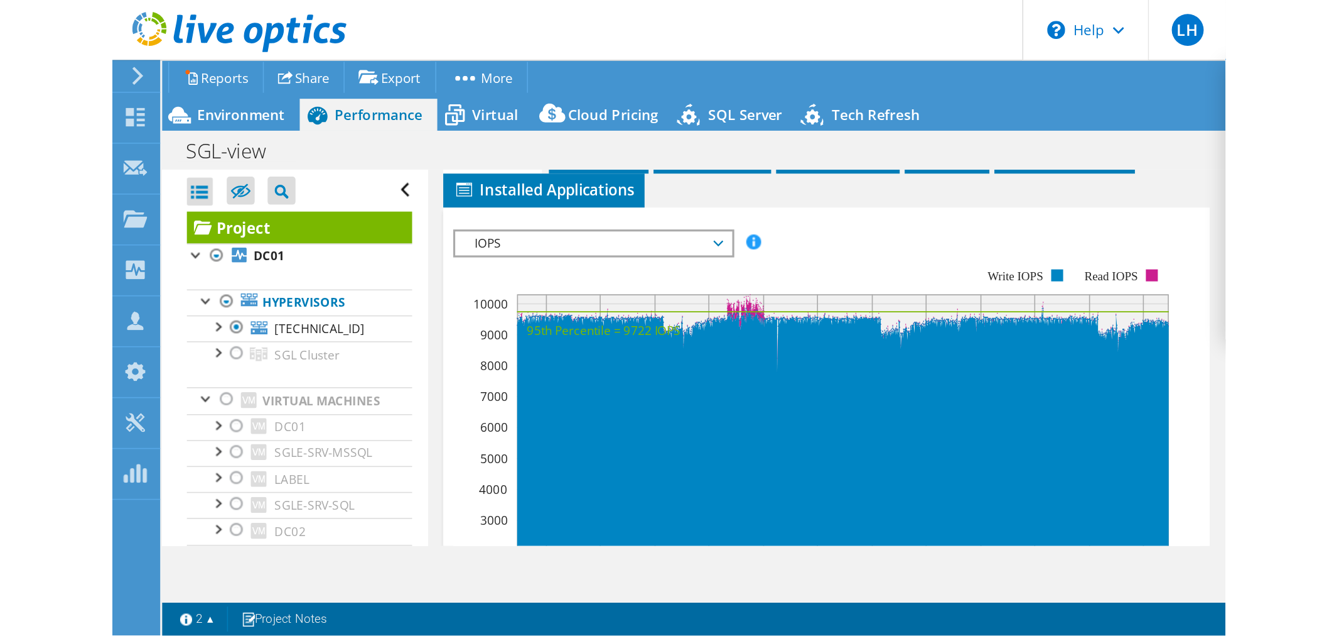
scroll to position [242, 0]
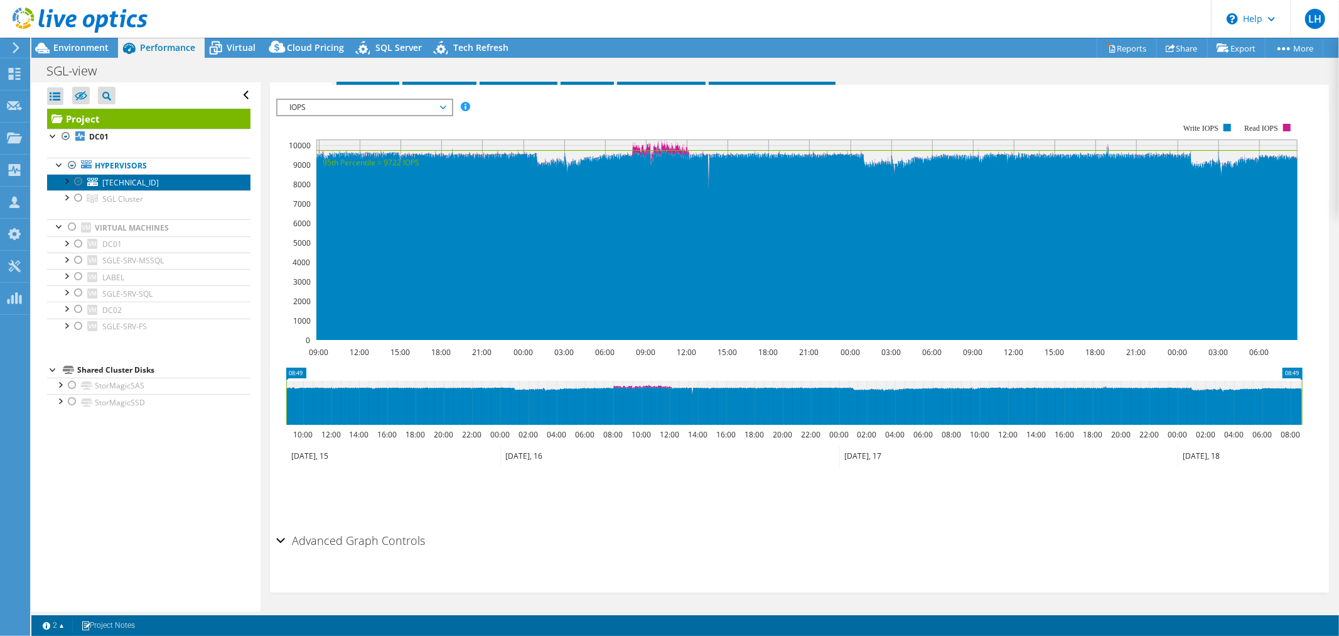
click at [107, 181] on span "[TECHNICAL_ID]" at bounding box center [130, 182] width 57 height 11
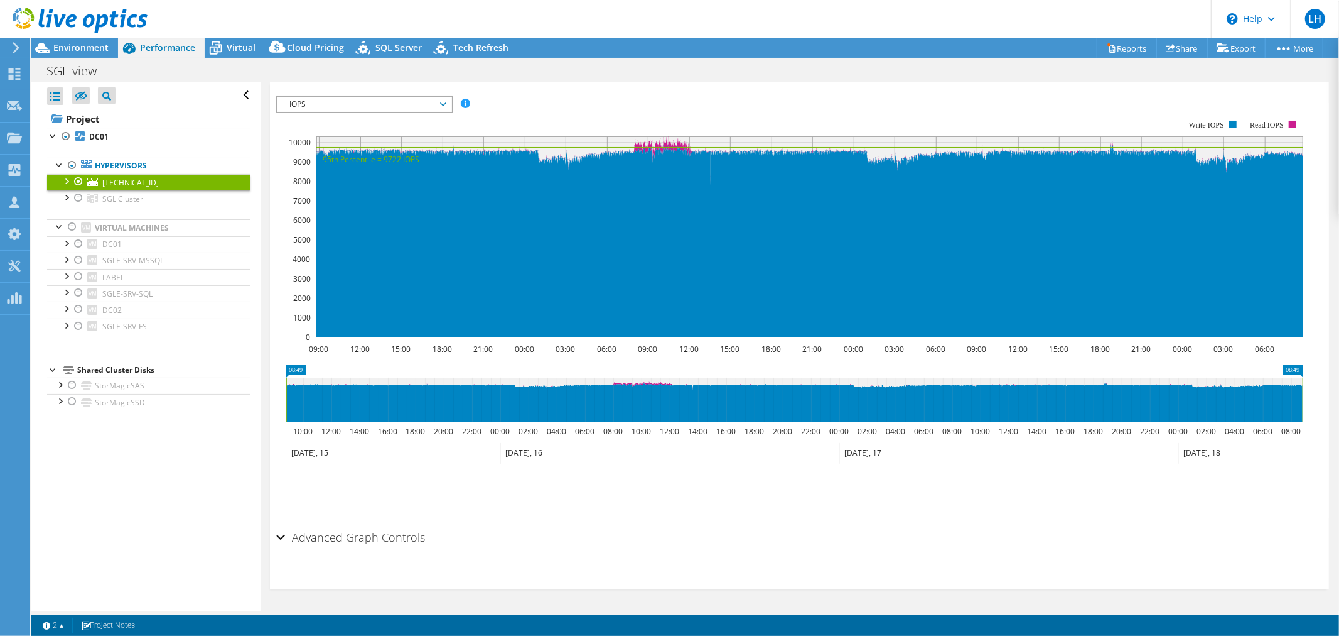
scroll to position [208, 0]
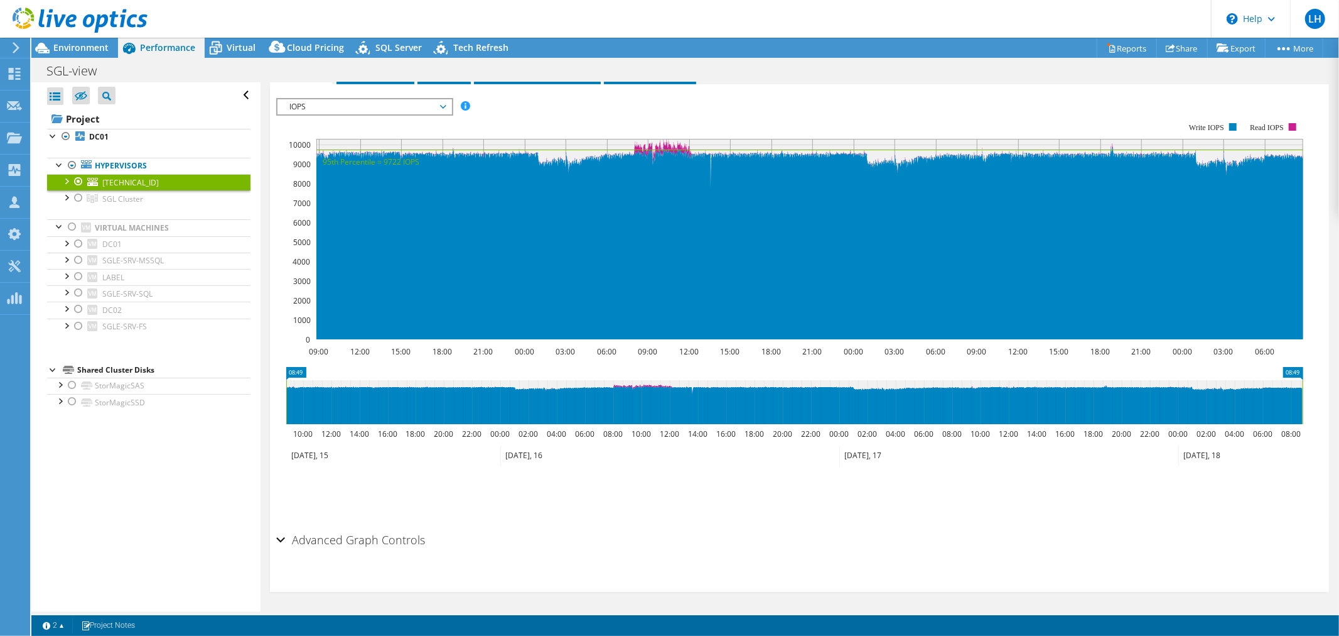
click at [443, 103] on span "IOPS" at bounding box center [364, 106] width 161 height 15
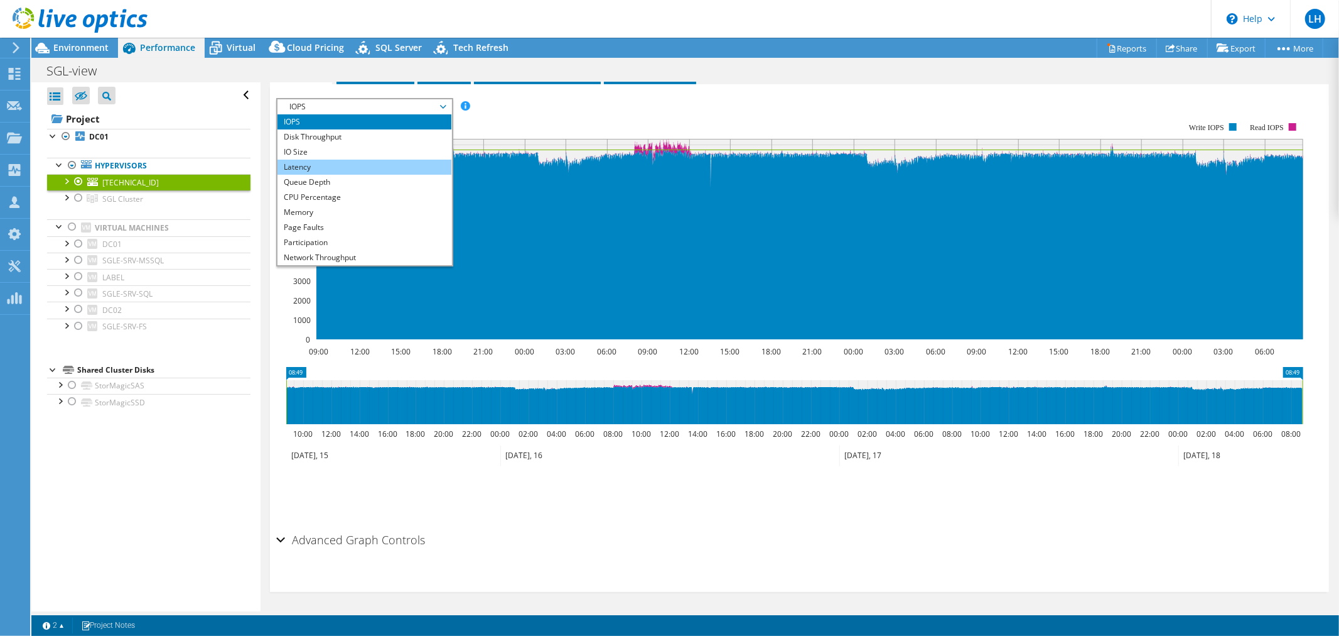
click at [354, 166] on li "Latency" at bounding box center [365, 167] width 174 height 15
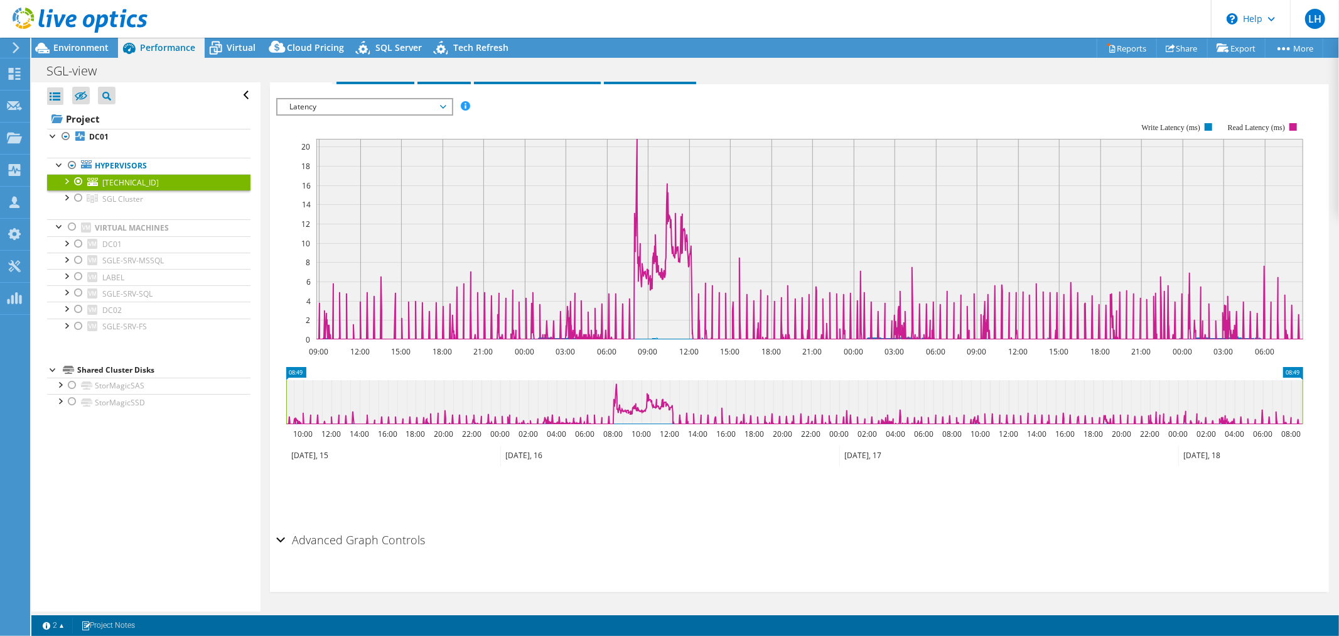
click at [443, 102] on span "Latency" at bounding box center [364, 106] width 161 height 15
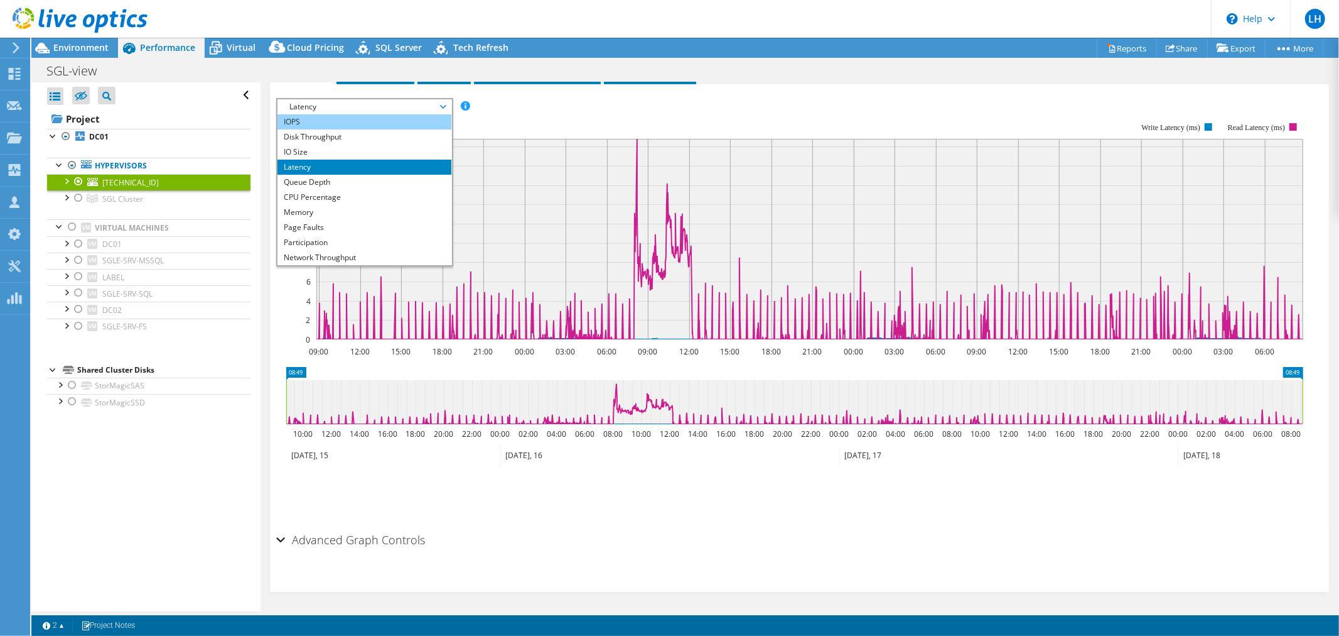
click at [403, 115] on li "IOPS" at bounding box center [365, 121] width 174 height 15
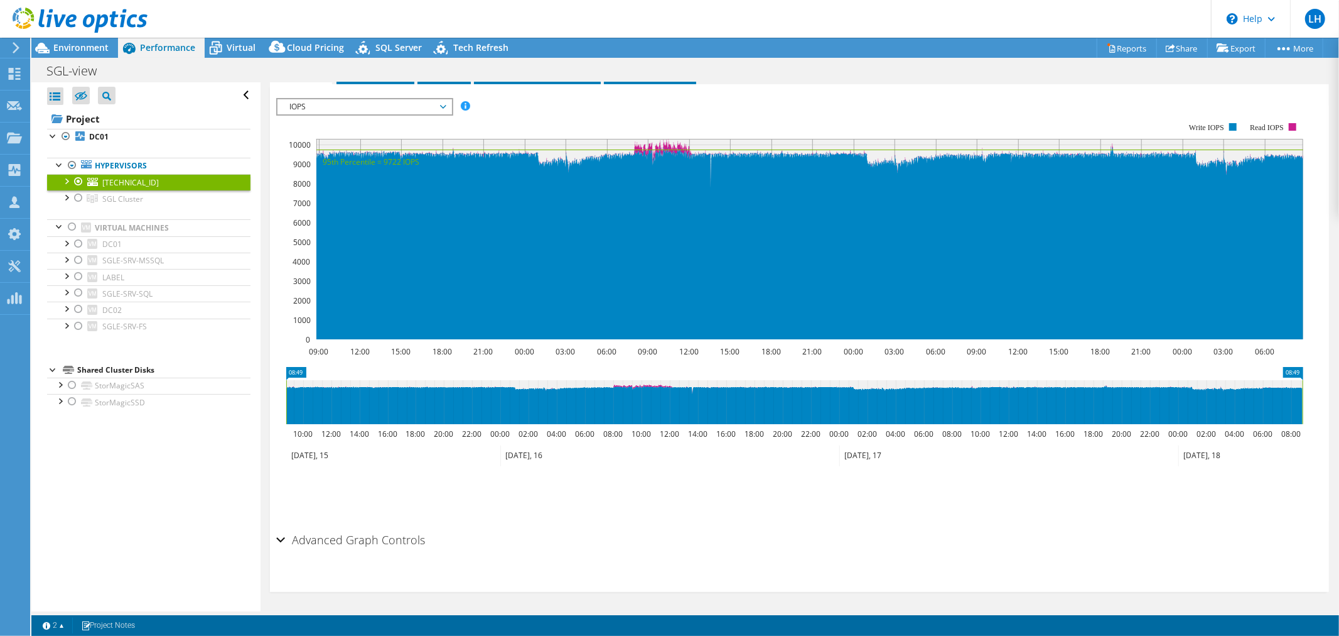
click at [442, 102] on span "IOPS" at bounding box center [364, 106] width 161 height 15
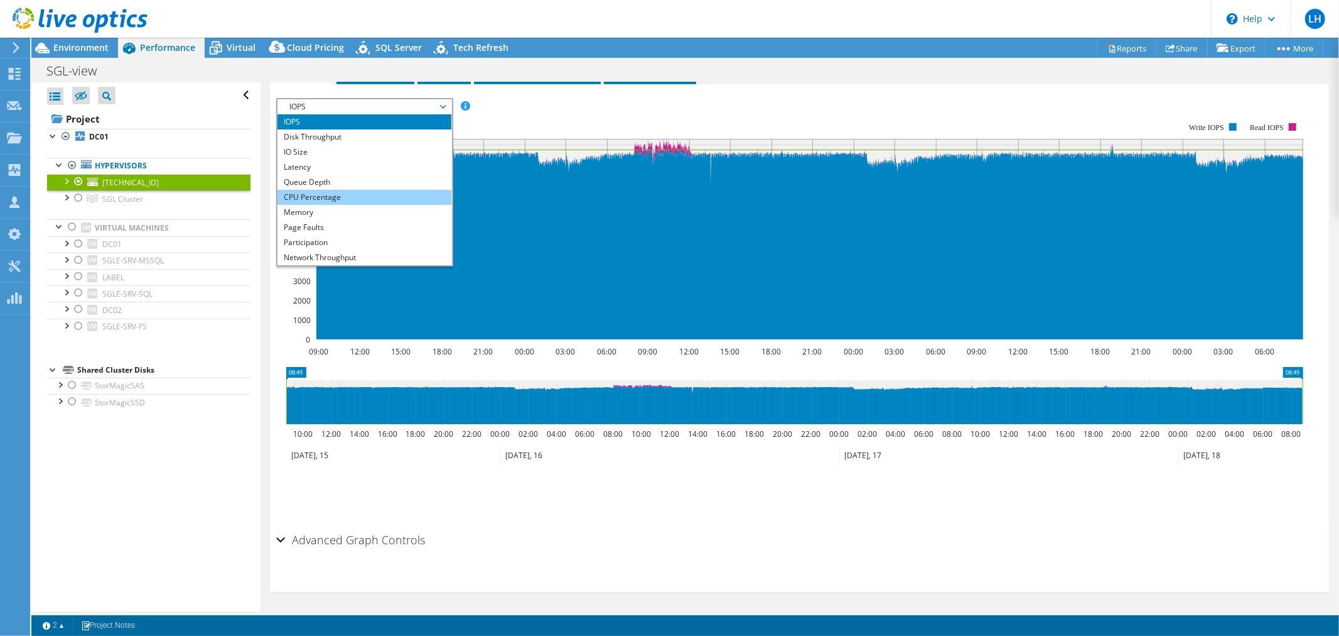
click at [377, 193] on li "CPU Percentage" at bounding box center [365, 197] width 174 height 15
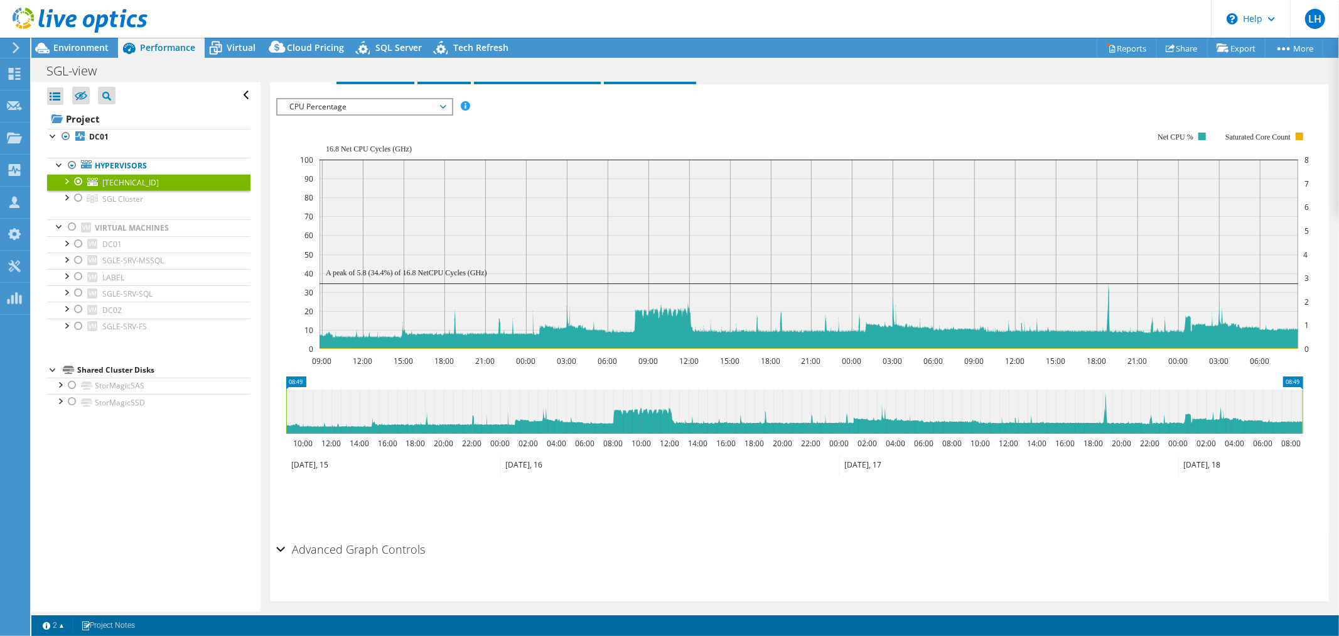
click at [446, 105] on span "CPU Percentage" at bounding box center [365, 106] width 174 height 15
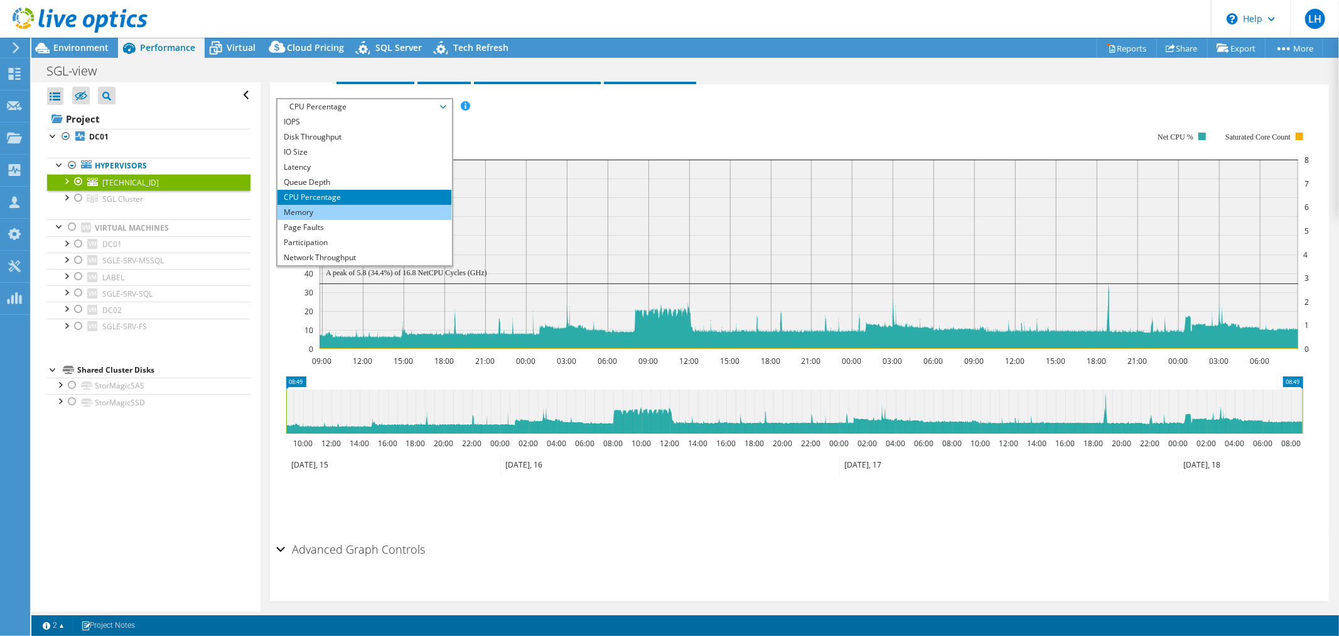
click at [336, 210] on li "Memory" at bounding box center [365, 212] width 174 height 15
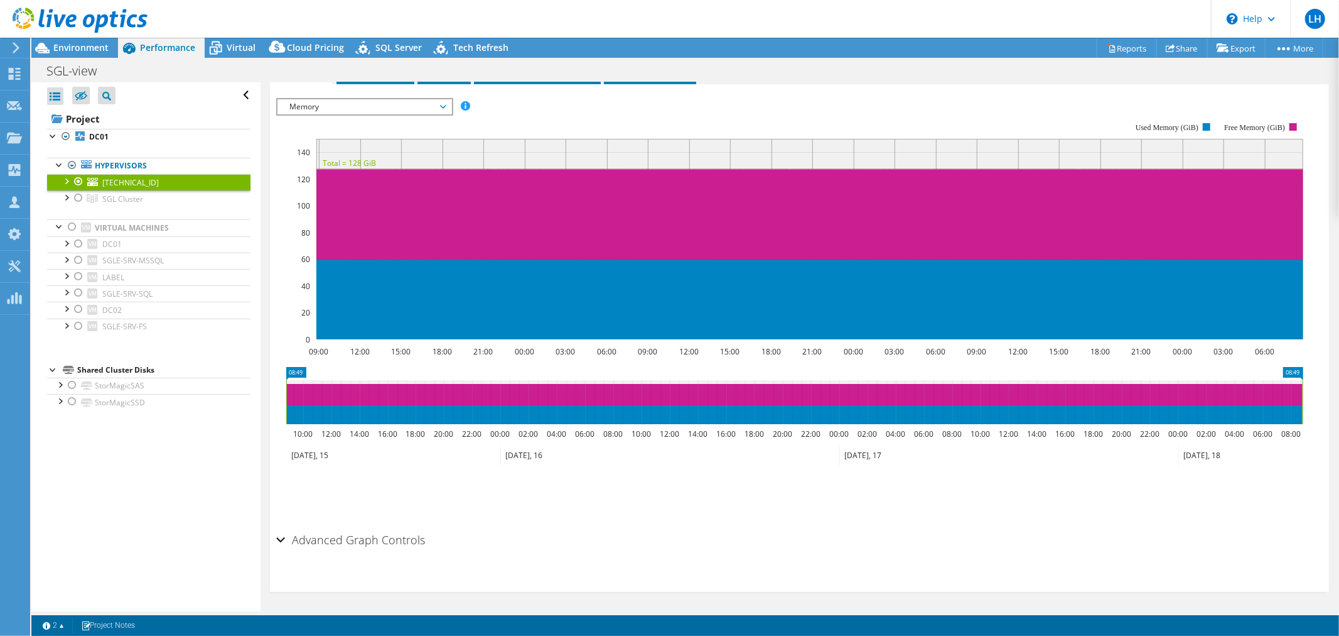
click at [443, 103] on span "Memory" at bounding box center [364, 106] width 161 height 15
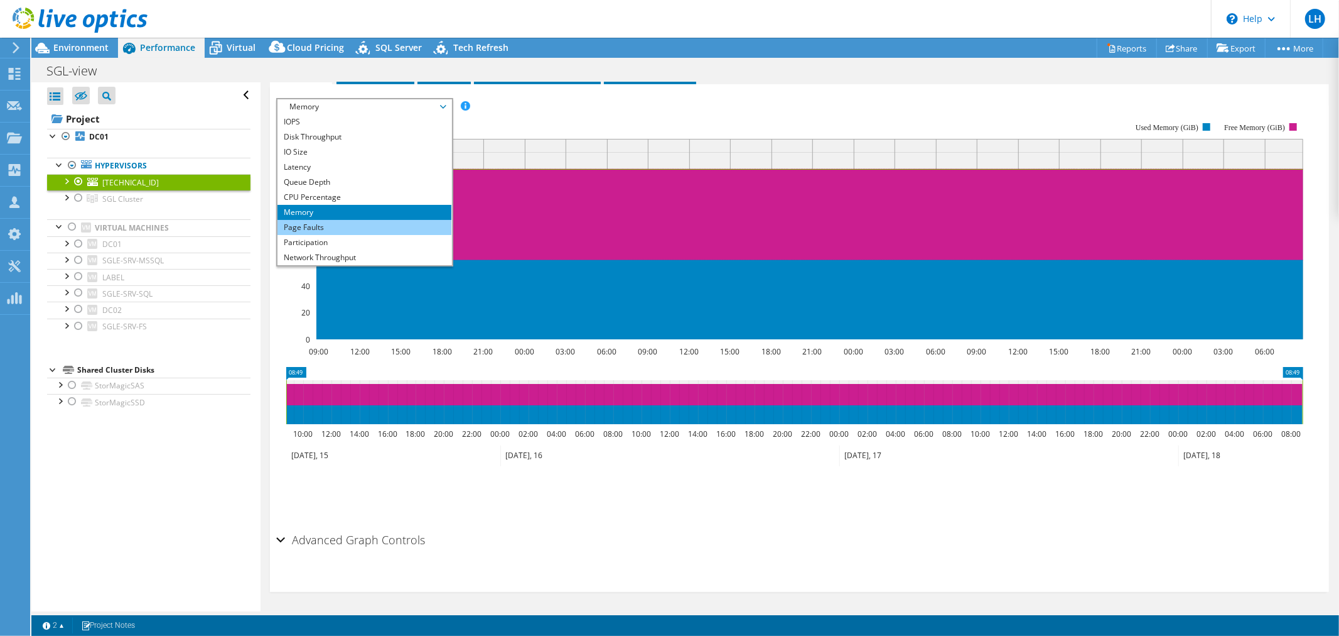
click at [354, 229] on li "Page Faults" at bounding box center [365, 227] width 174 height 15
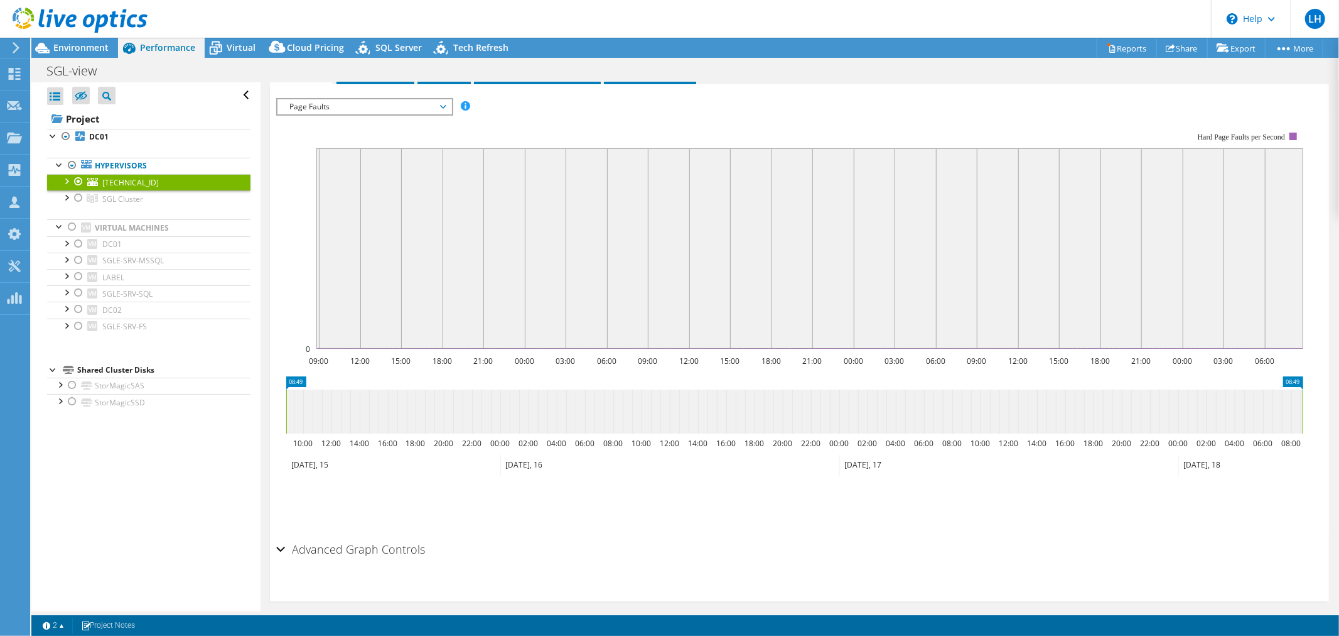
click at [444, 106] on span "Page Faults" at bounding box center [364, 106] width 161 height 15
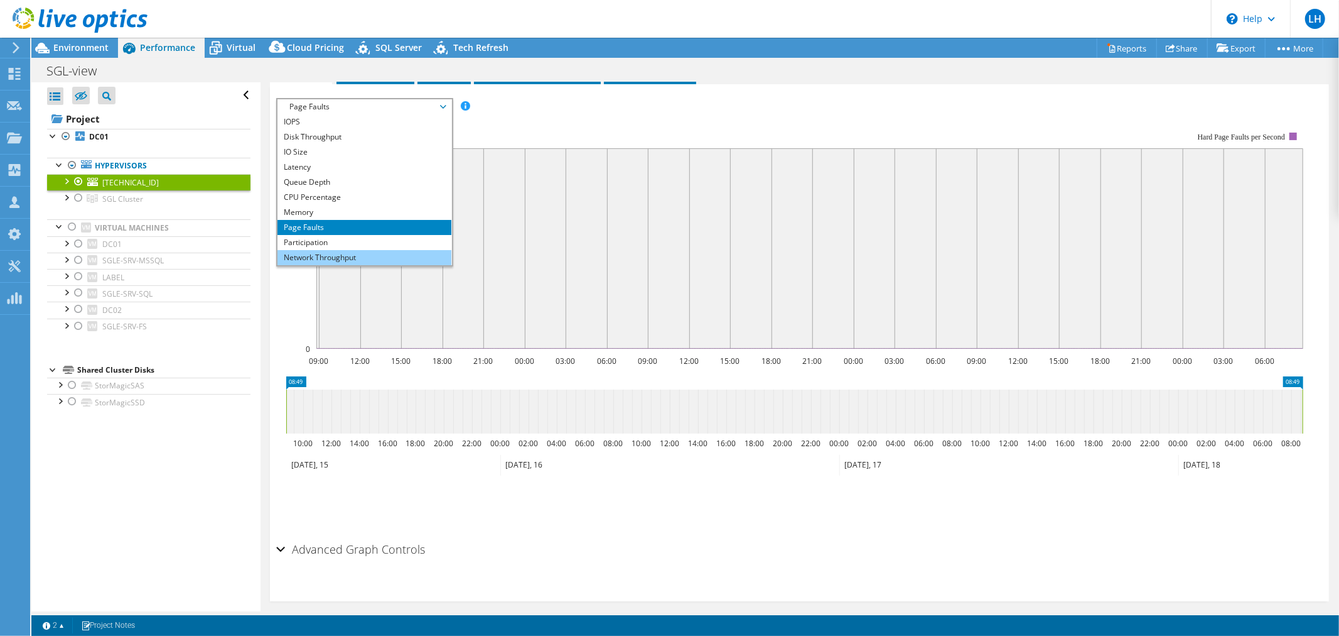
click at [362, 252] on li "Network Throughput" at bounding box center [365, 257] width 174 height 15
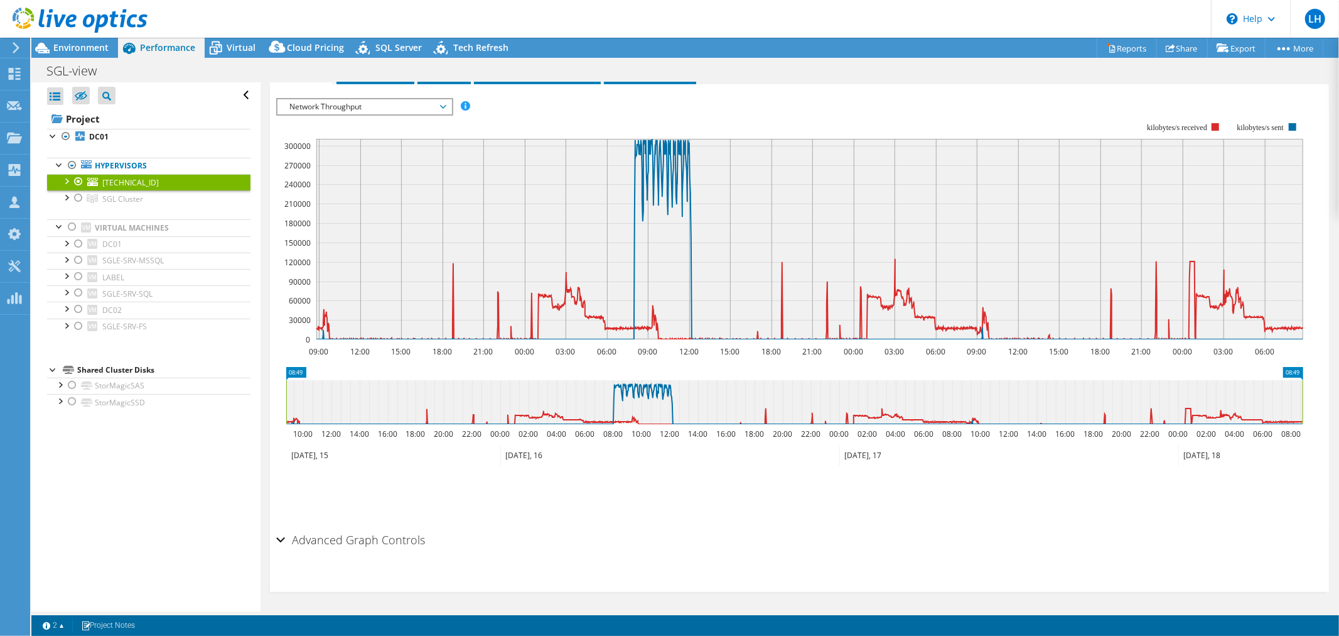
click at [153, 454] on div "Open All Close All Hide Excluded Nodes Project Tree Filter" at bounding box center [145, 346] width 229 height 529
click at [441, 104] on span "Network Throughput" at bounding box center [364, 106] width 161 height 15
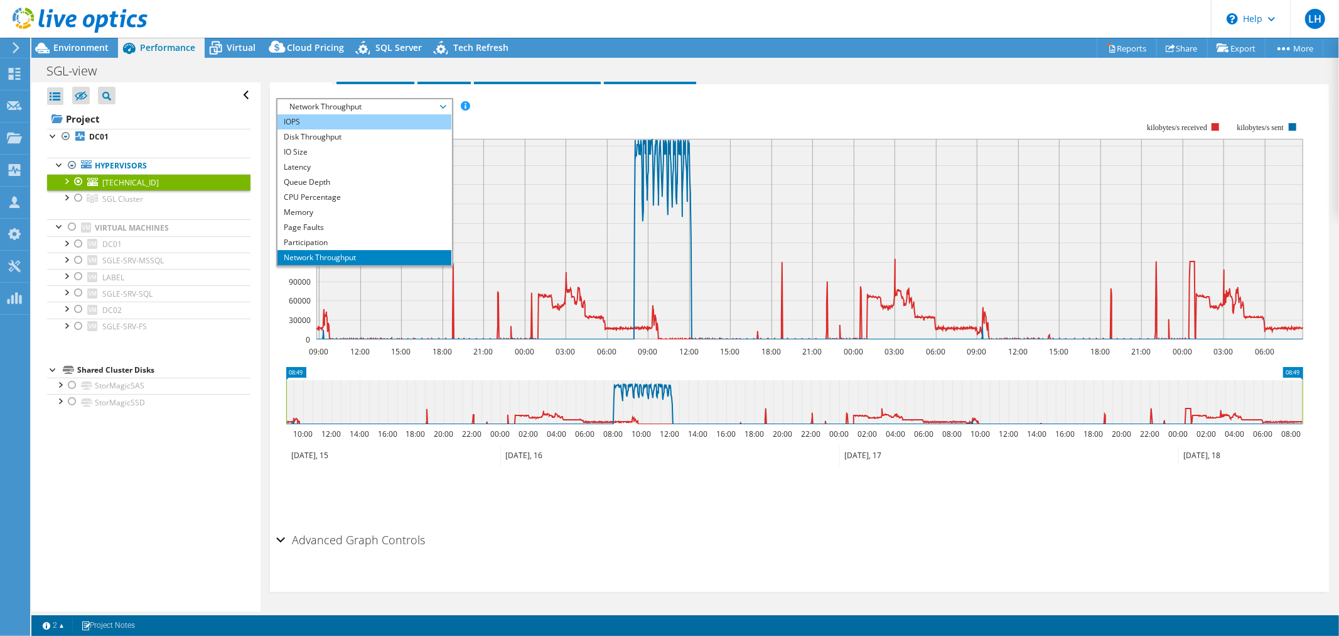
click at [302, 121] on li "IOPS" at bounding box center [365, 121] width 174 height 15
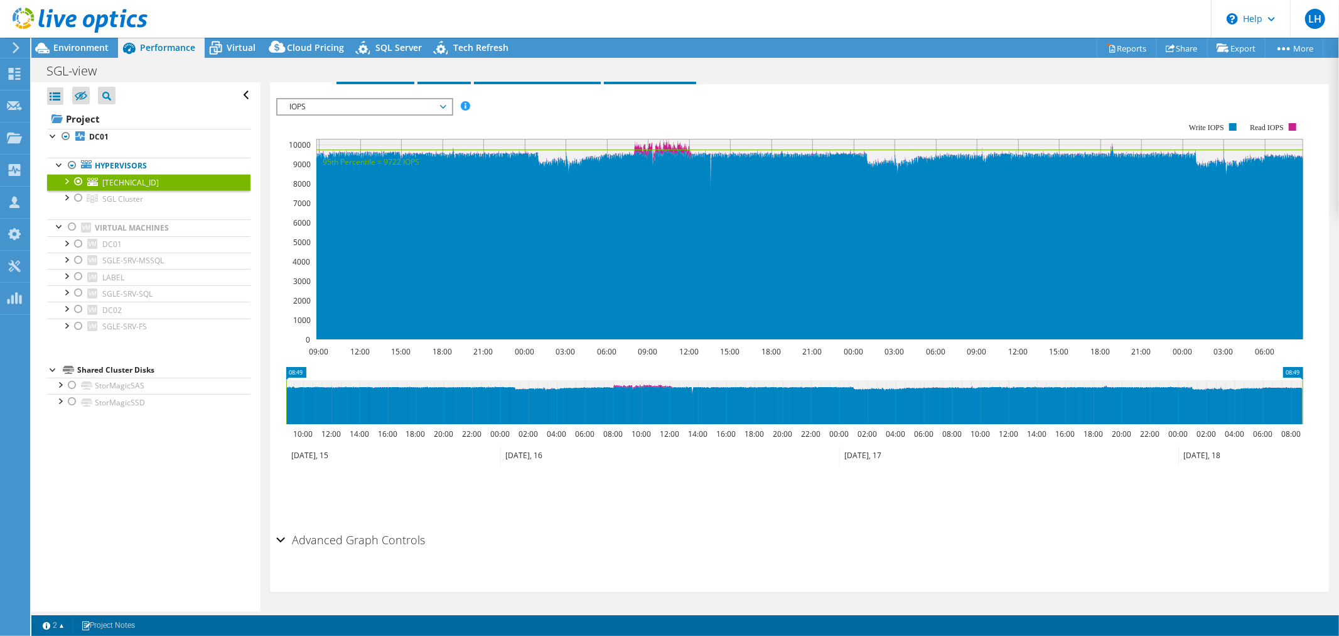
click at [1168, 517] on div "Save Zoom" at bounding box center [799, 494] width 1047 height 54
click at [77, 178] on div at bounding box center [78, 181] width 13 height 15
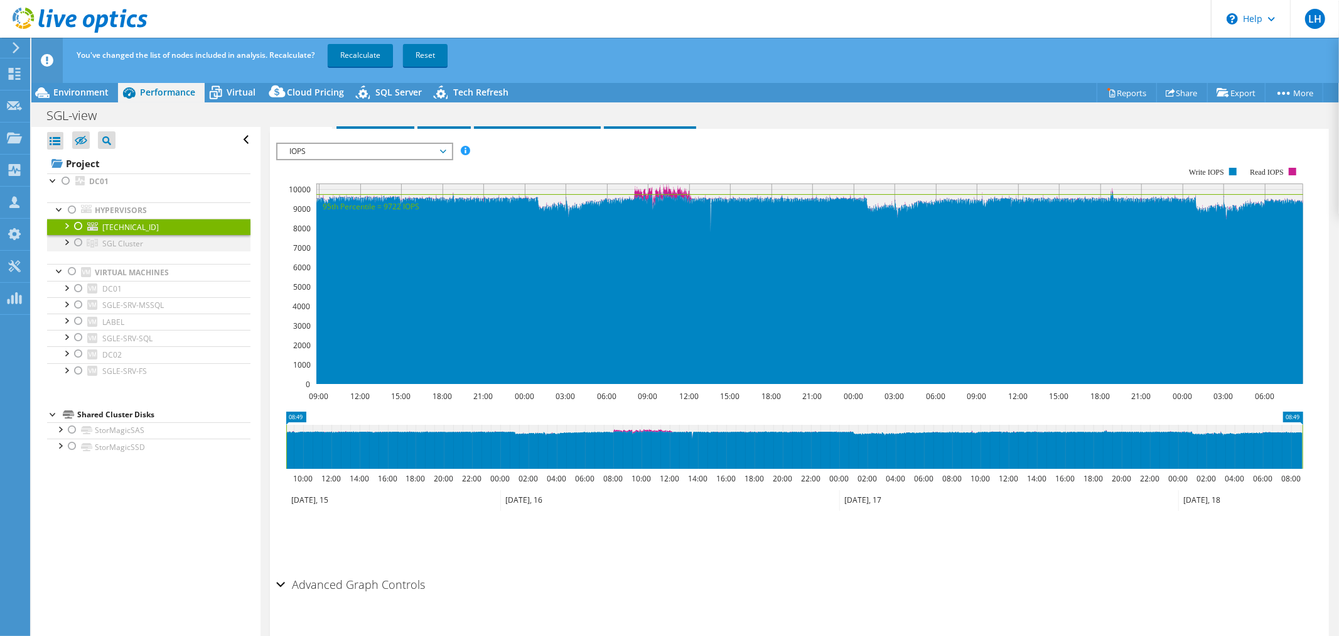
click at [77, 240] on div at bounding box center [78, 242] width 13 height 15
click at [369, 53] on link "Recalculate" at bounding box center [360, 55] width 65 height 23
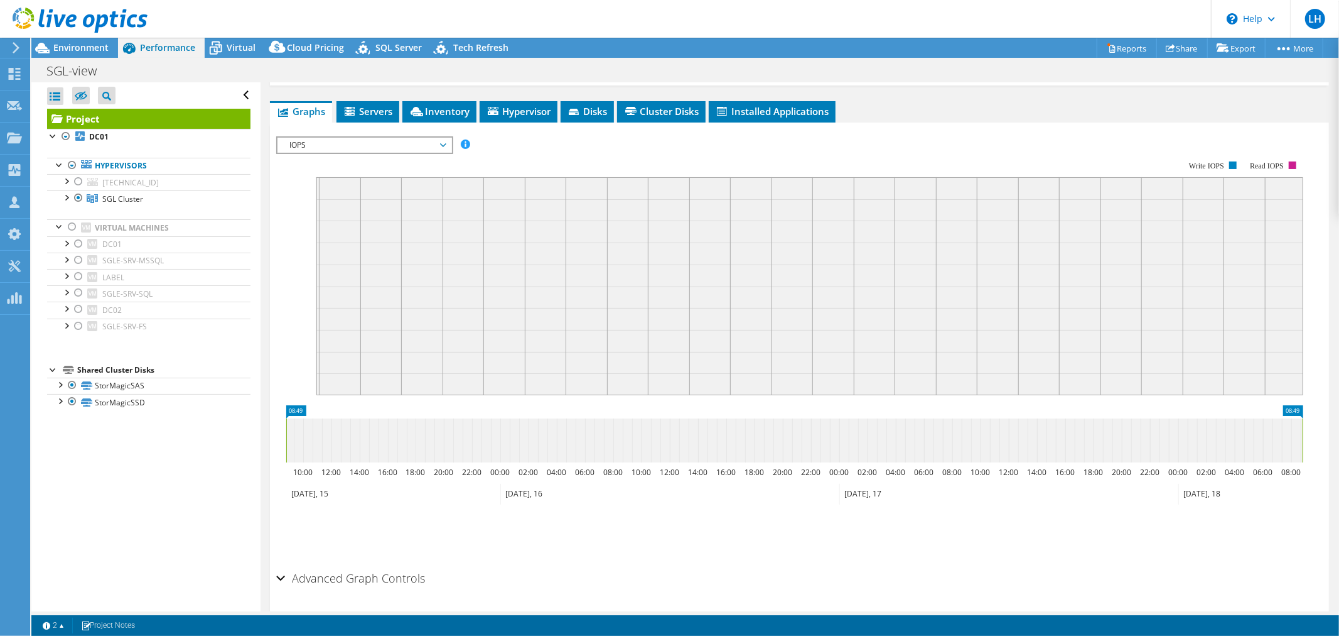
scroll to position [242, 0]
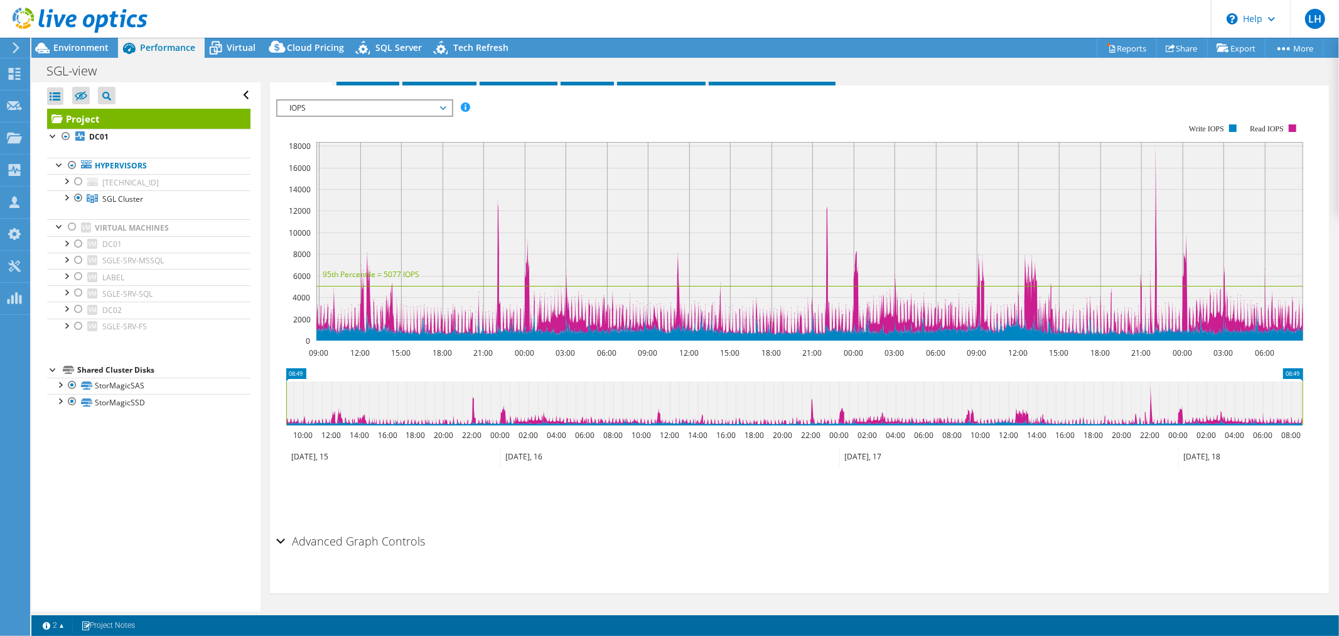
click at [448, 101] on span "IOPS" at bounding box center [365, 107] width 174 height 15
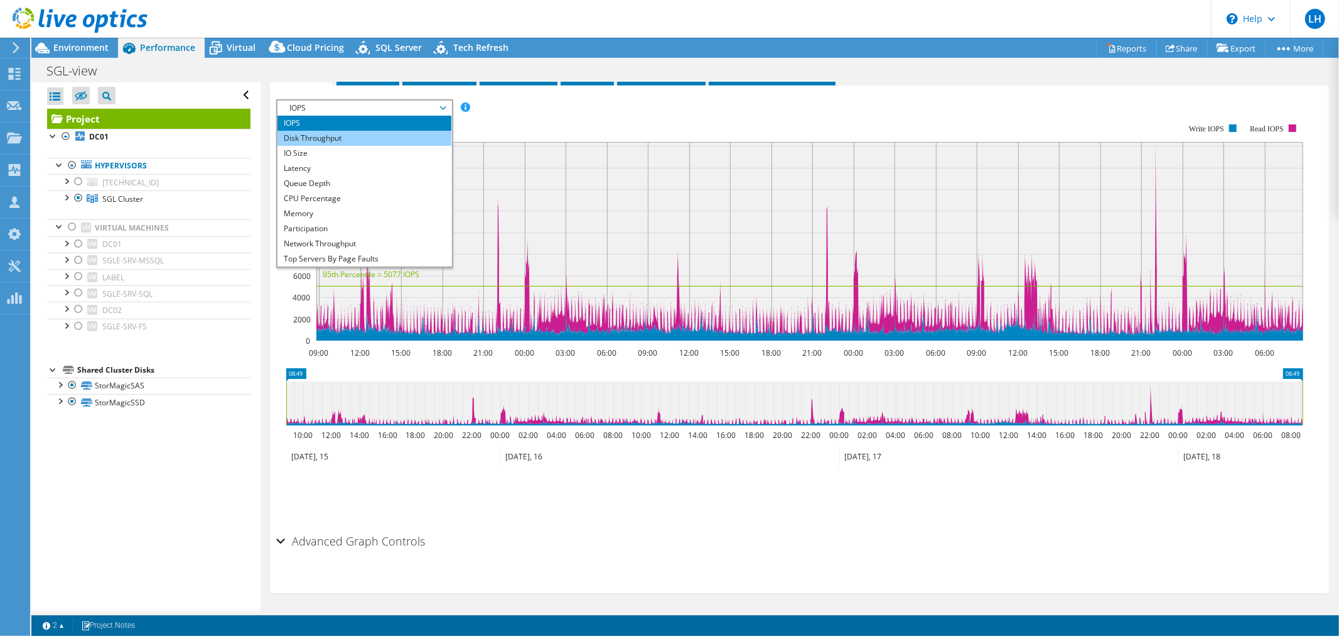
click at [350, 134] on li "Disk Throughput" at bounding box center [365, 138] width 174 height 15
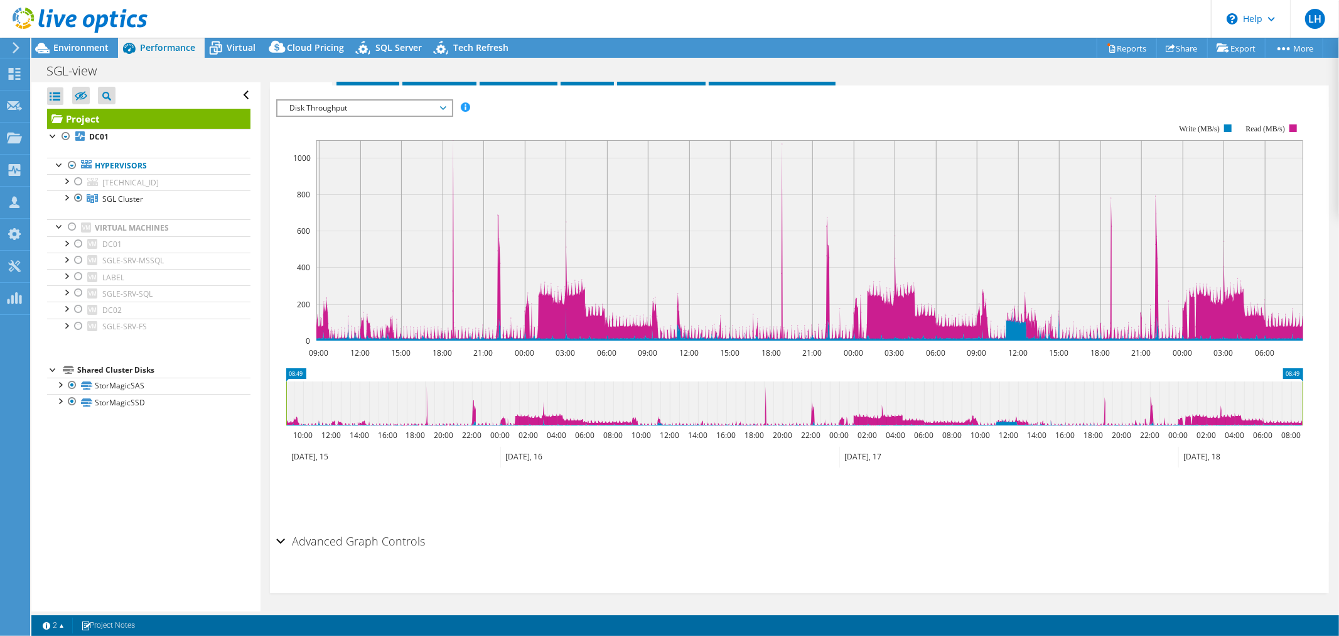
click at [445, 106] on icon at bounding box center [443, 108] width 6 height 4
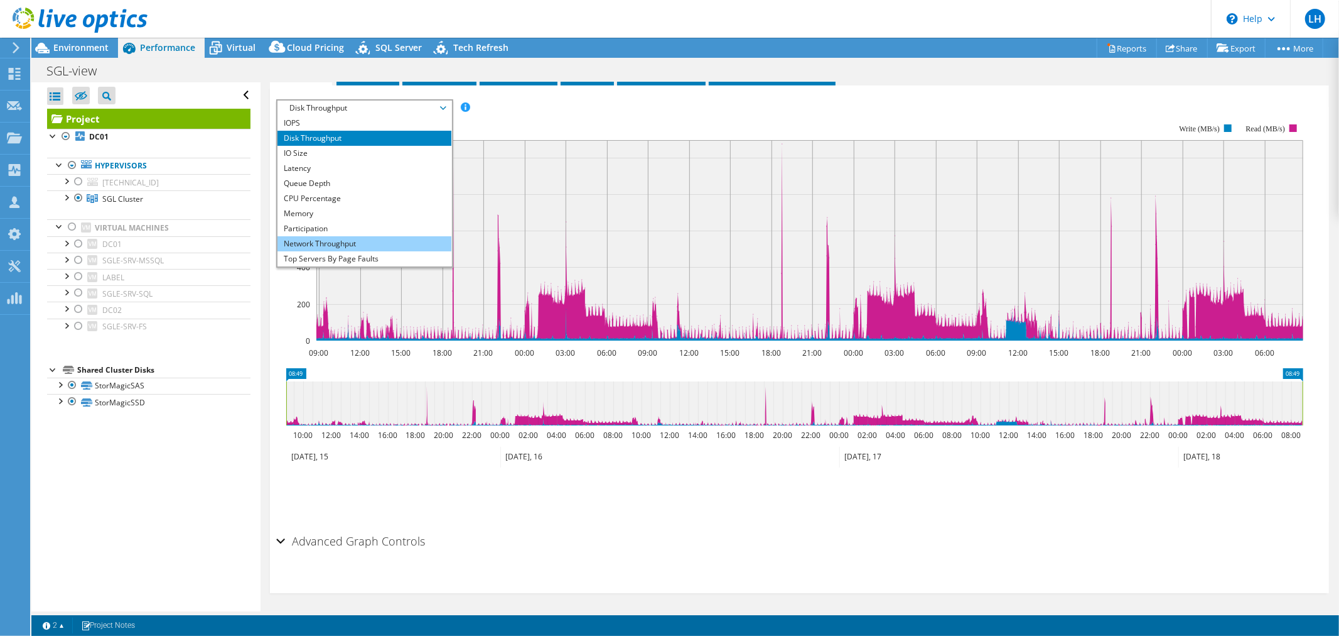
click at [359, 239] on li "Network Throughput" at bounding box center [365, 243] width 174 height 15
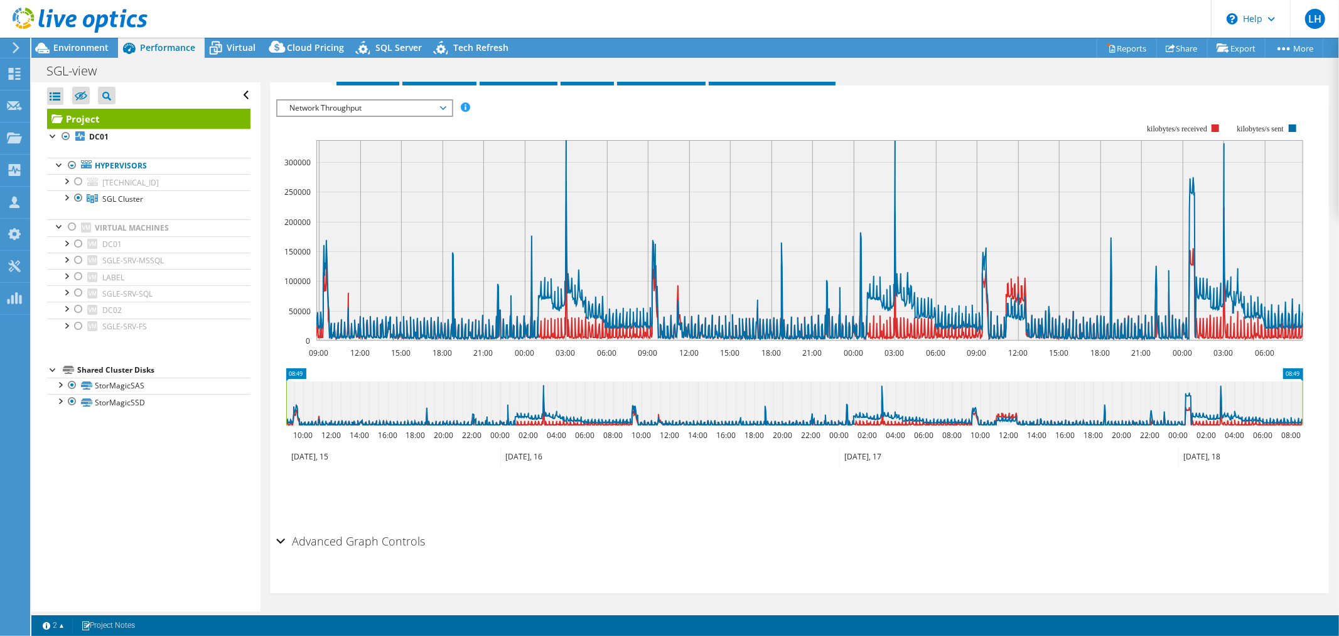
click at [444, 104] on span "Network Throughput" at bounding box center [364, 107] width 161 height 15
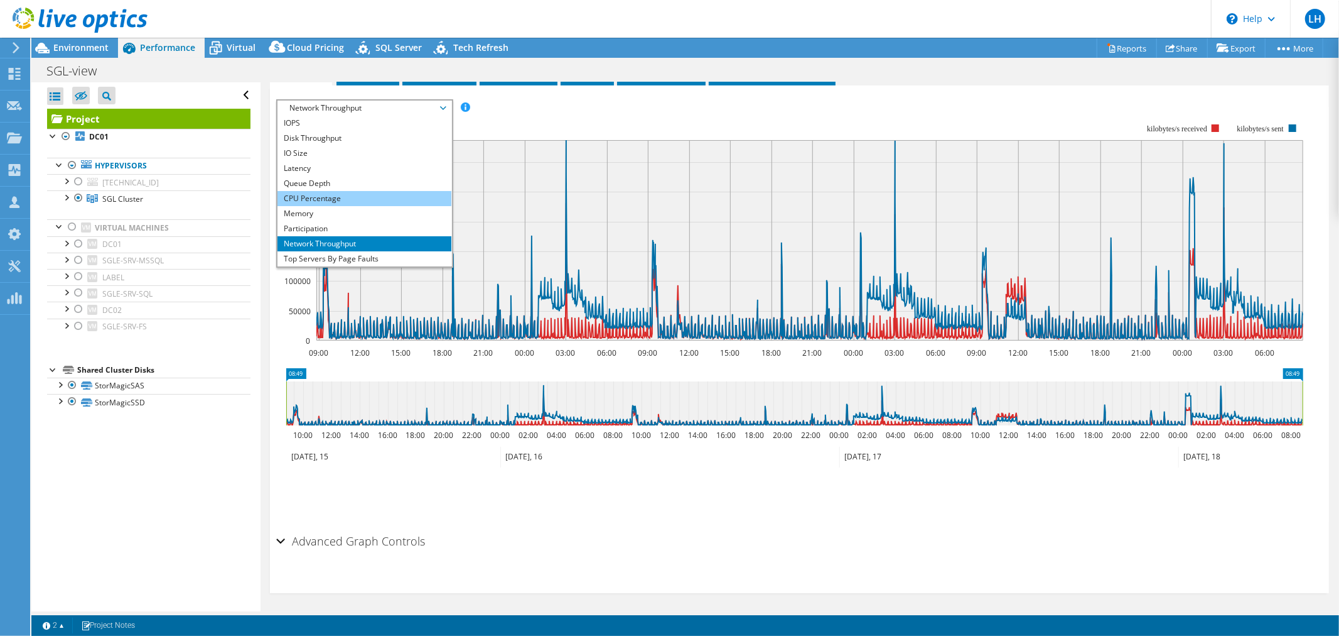
click at [339, 195] on li "CPU Percentage" at bounding box center [365, 198] width 174 height 15
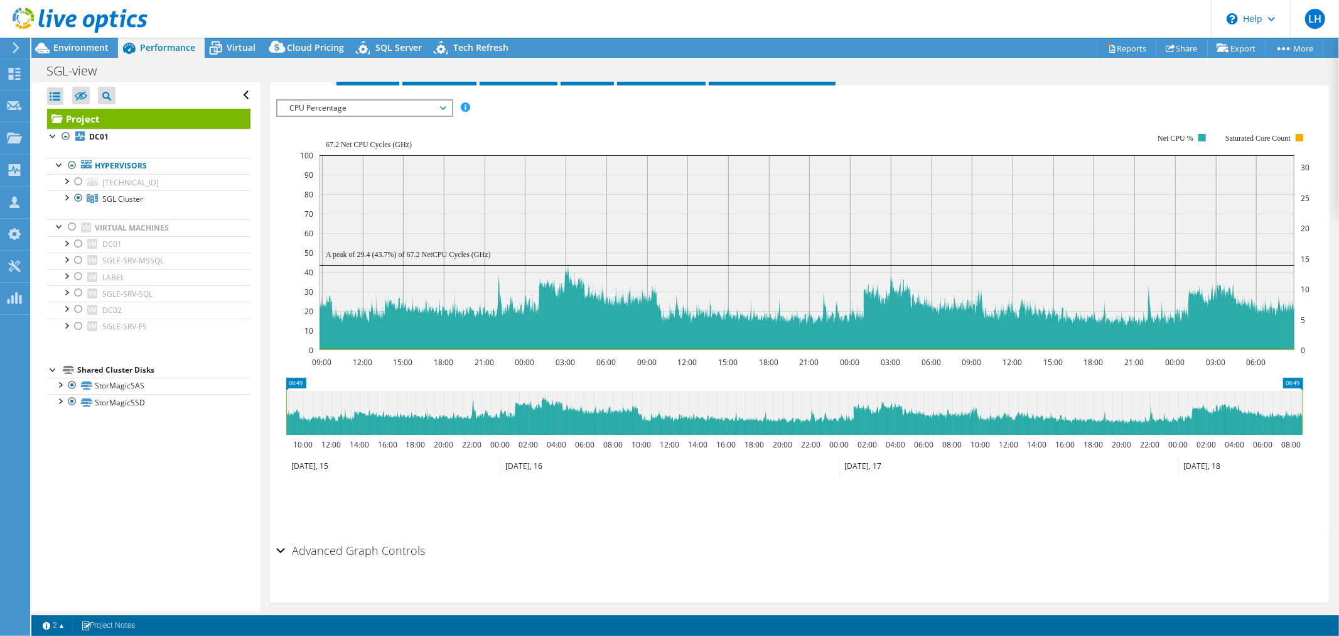
click at [444, 102] on span "CPU Percentage" at bounding box center [364, 107] width 161 height 15
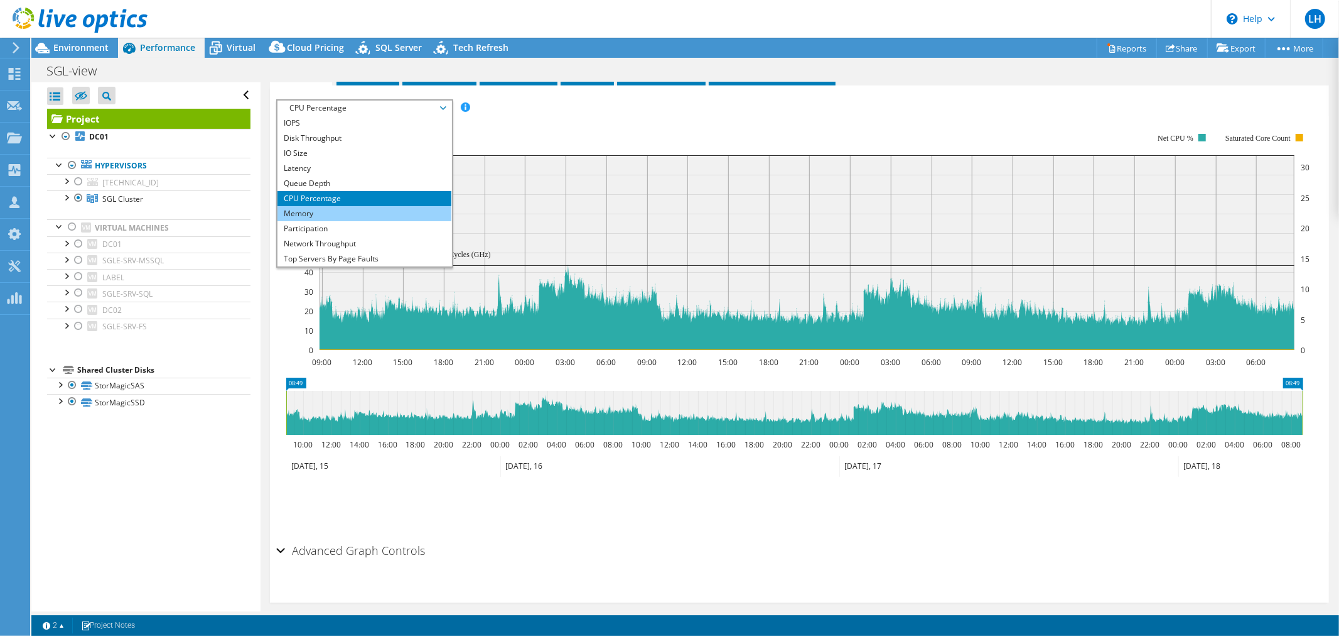
click at [357, 209] on li "Memory" at bounding box center [365, 213] width 174 height 15
